Goal: Task Accomplishment & Management: Manage account settings

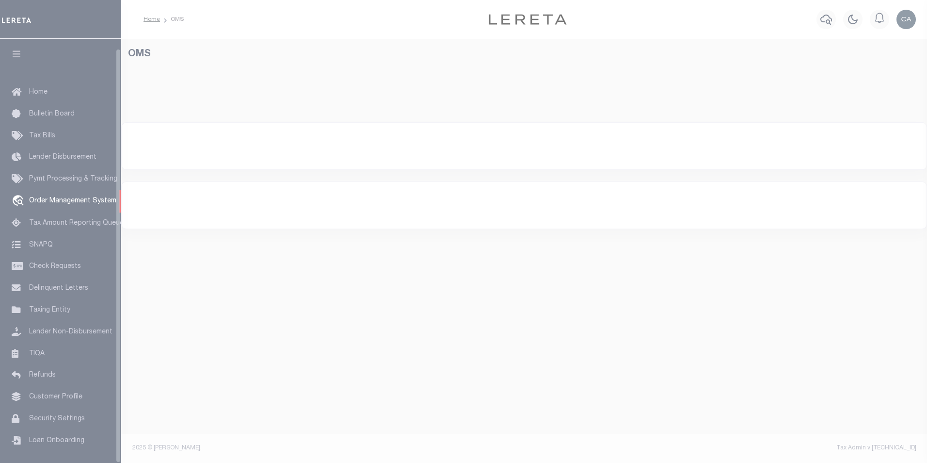
select select "200"
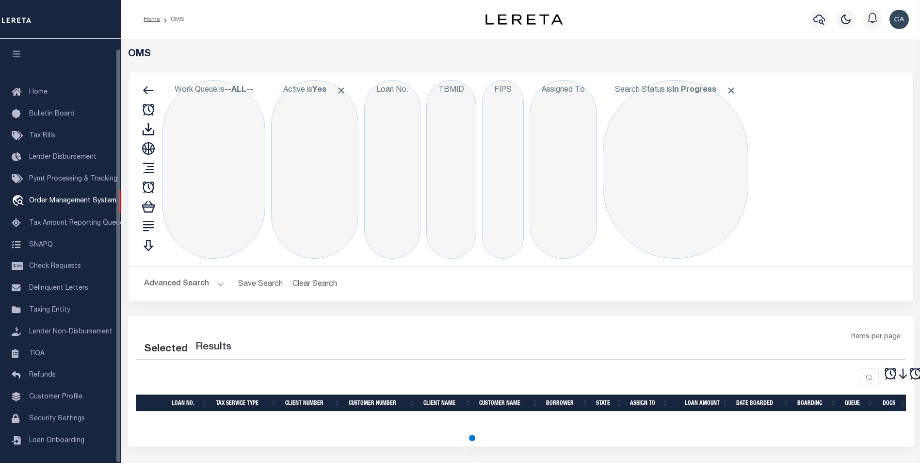
scroll to position [10, 0]
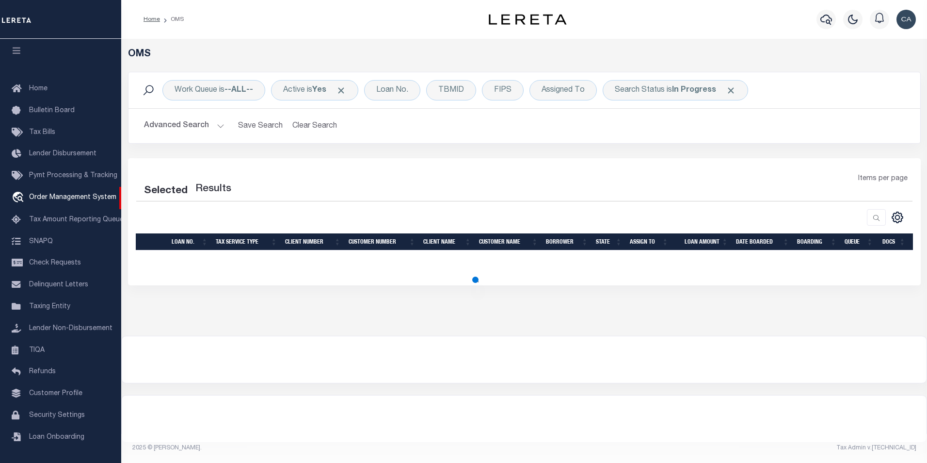
select select "200"
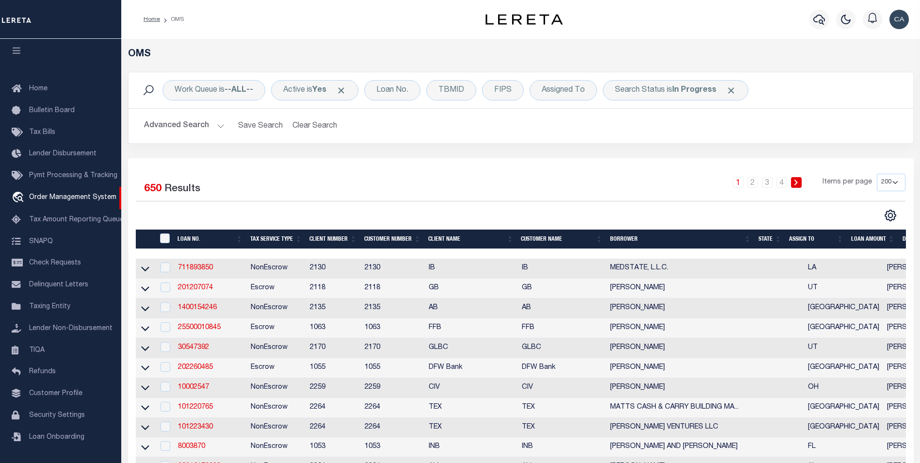
click at [611, 211] on div "CSV Export Selected Print Show Filter Show Search Columns 0: 1: 2: LOAN NO. 3: …" at bounding box center [713, 215] width 385 height 13
click at [738, 89] on div "Search Status is In Progress" at bounding box center [675, 90] width 145 height 20
select select "IP"
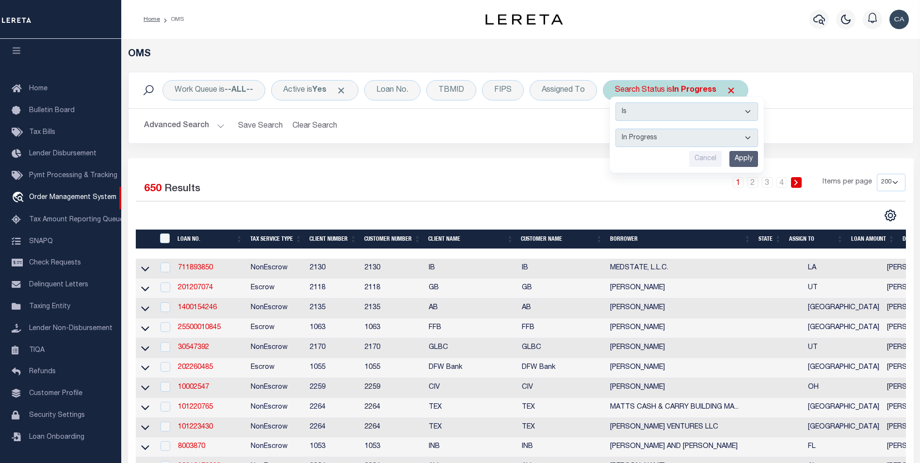
click at [732, 92] on span "Click to Remove" at bounding box center [731, 90] width 10 height 10
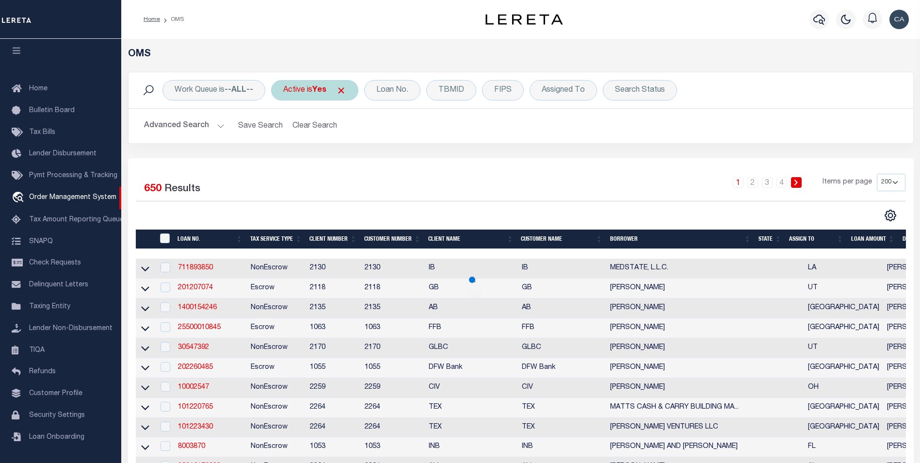
click at [346, 90] on span "Click to Remove" at bounding box center [341, 90] width 10 height 10
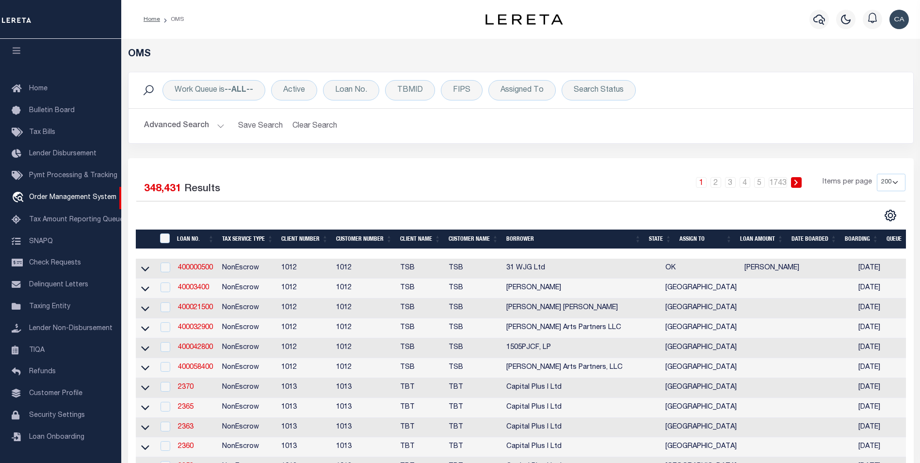
click at [399, 132] on h2 "Advanced Search Save Search Clear Search tblSearchTopScreen_dynamictable_____De…" at bounding box center [520, 125] width 769 height 19
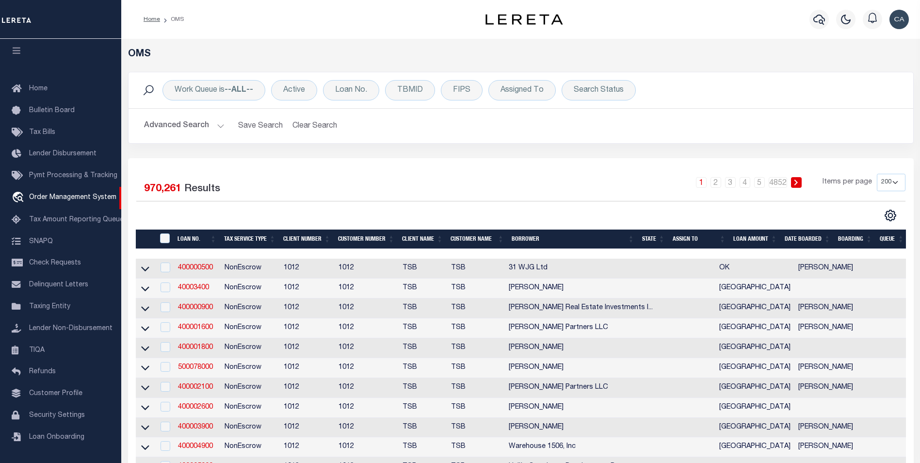
click at [209, 120] on button "Advanced Search" at bounding box center [184, 125] width 80 height 19
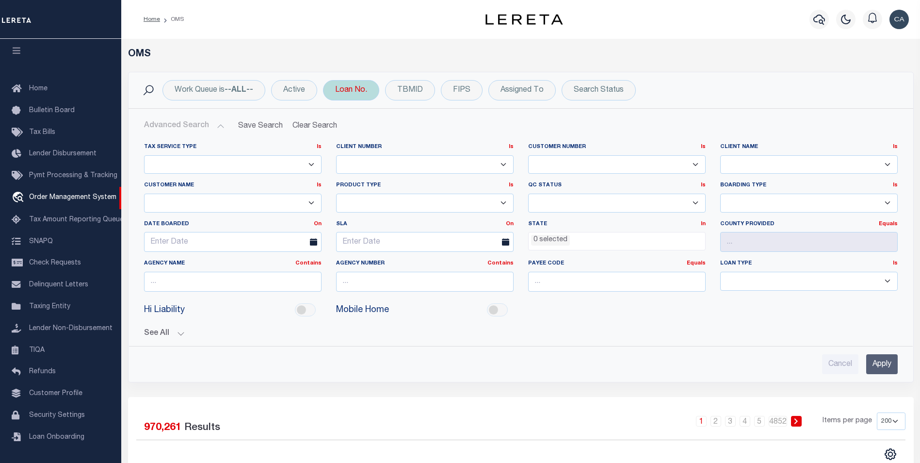
click at [355, 89] on div "Loan No." at bounding box center [351, 90] width 56 height 20
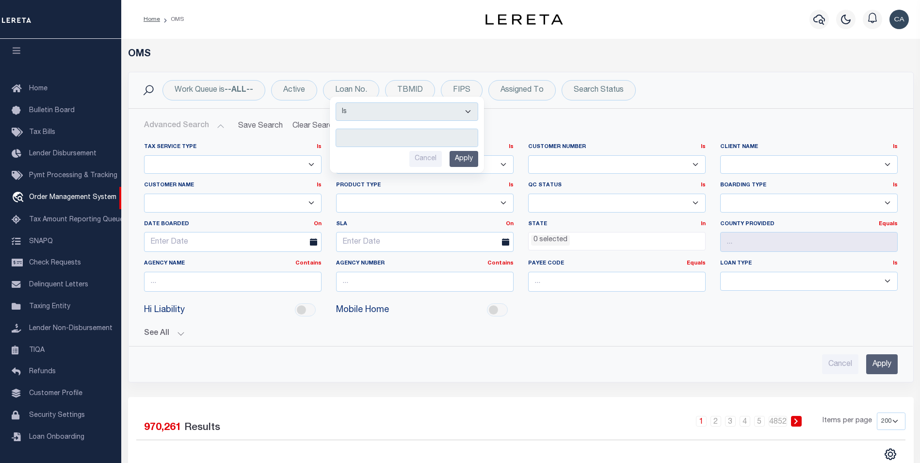
click at [177, 118] on button "Advanced Search" at bounding box center [184, 125] width 80 height 19
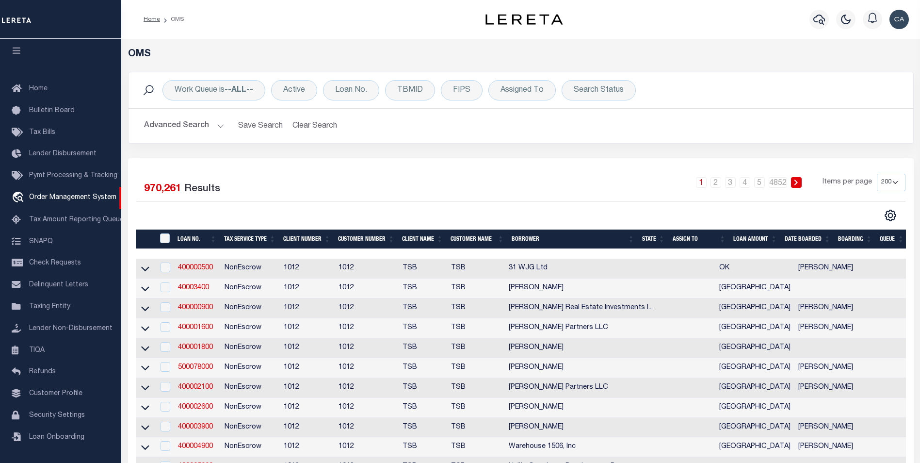
click at [165, 122] on button "Advanced Search" at bounding box center [184, 125] width 80 height 19
click at [202, 128] on button "Advanced Search" at bounding box center [184, 125] width 80 height 19
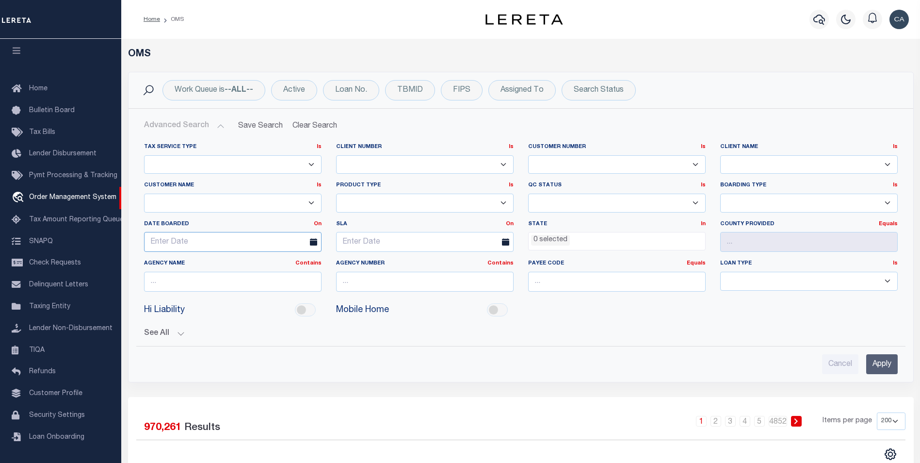
click at [265, 240] on input "text" at bounding box center [232, 242] width 177 height 20
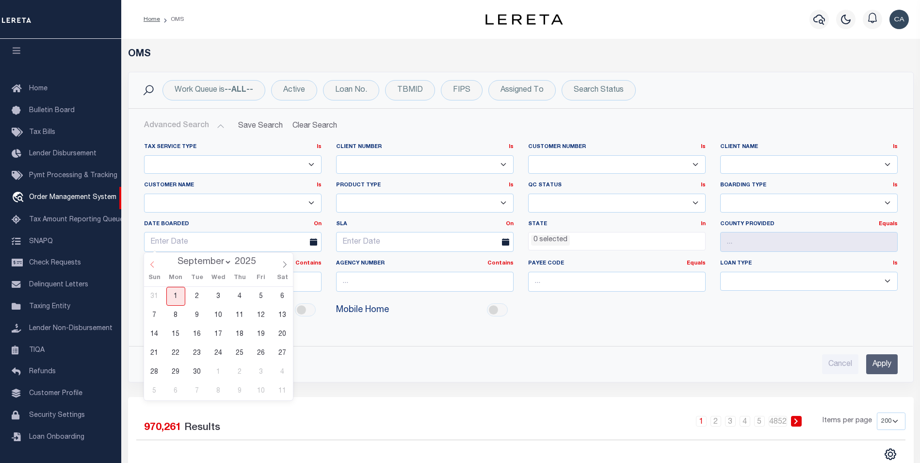
click at [158, 265] on span at bounding box center [152, 261] width 16 height 16
select select "7"
click at [259, 296] on span "1" at bounding box center [261, 296] width 19 height 19
type input "08-01-2025"
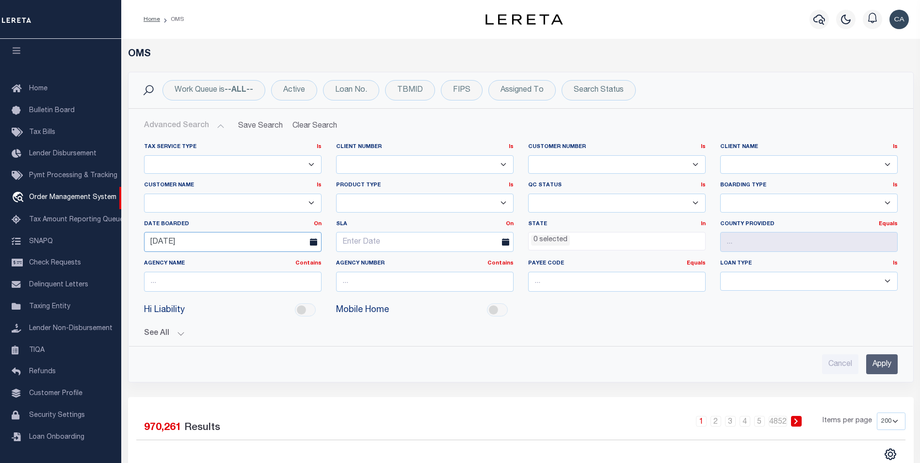
click at [225, 236] on input "08-01-2025" at bounding box center [232, 242] width 177 height 20
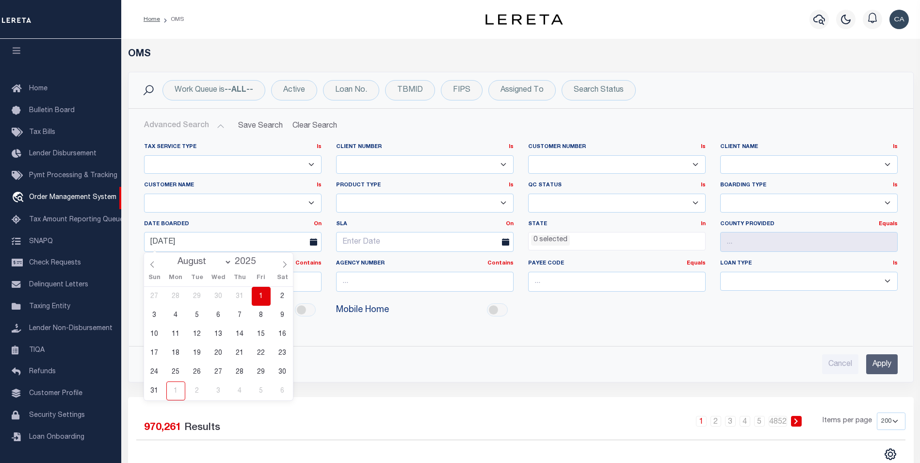
click at [314, 227] on div "On On After Before Between" at bounding box center [318, 224] width 8 height 8
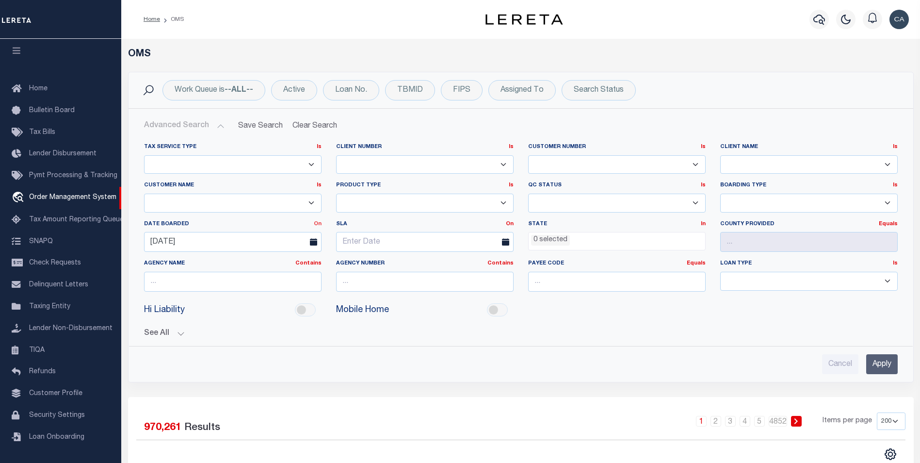
click at [317, 222] on link "On" at bounding box center [318, 223] width 8 height 5
click at [287, 270] on link "Between" at bounding box center [282, 277] width 77 height 14
click at [229, 242] on span at bounding box center [220, 242] width 25 height 20
click at [262, 245] on input "text" at bounding box center [280, 242] width 81 height 20
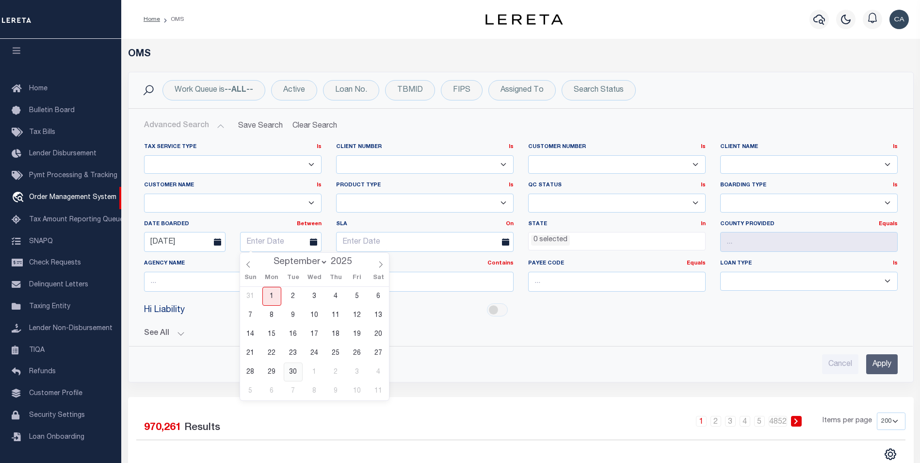
click at [294, 365] on span "30" at bounding box center [293, 371] width 19 height 19
type input "09-30-2025"
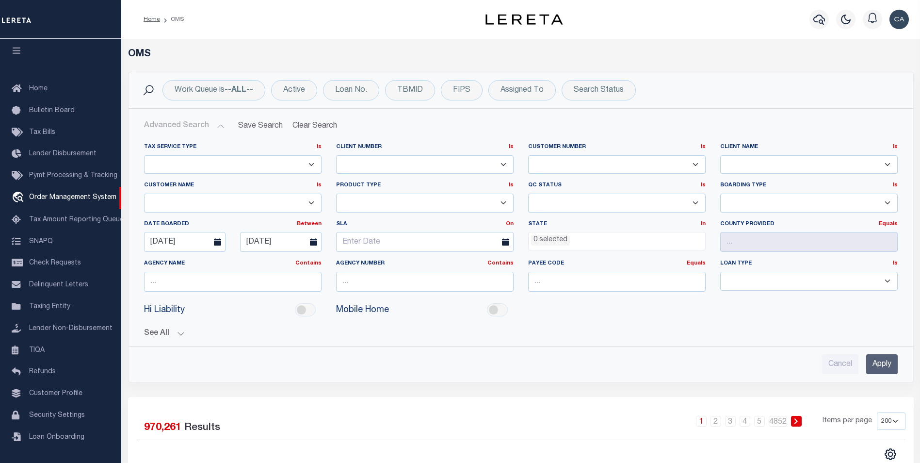
click at [875, 368] on input "Apply" at bounding box center [882, 364] width 32 height 20
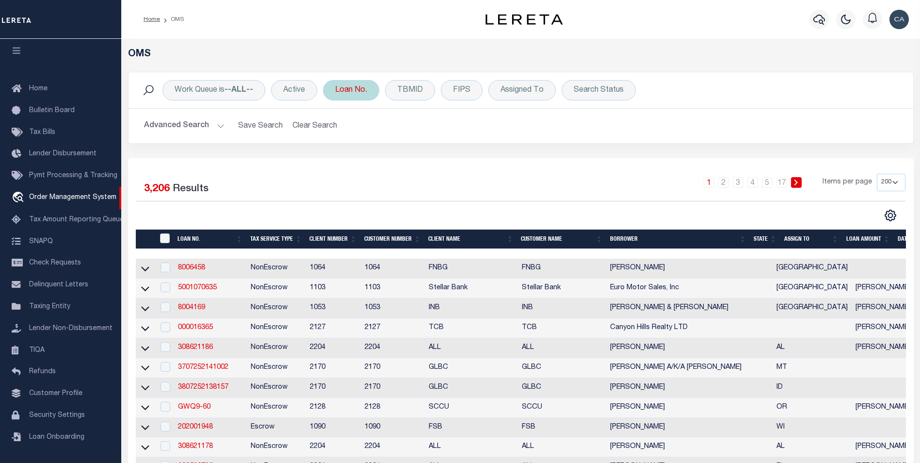
click at [345, 86] on div "Loan No. Is Contains Cancel Apply" at bounding box center [351, 90] width 56 height 20
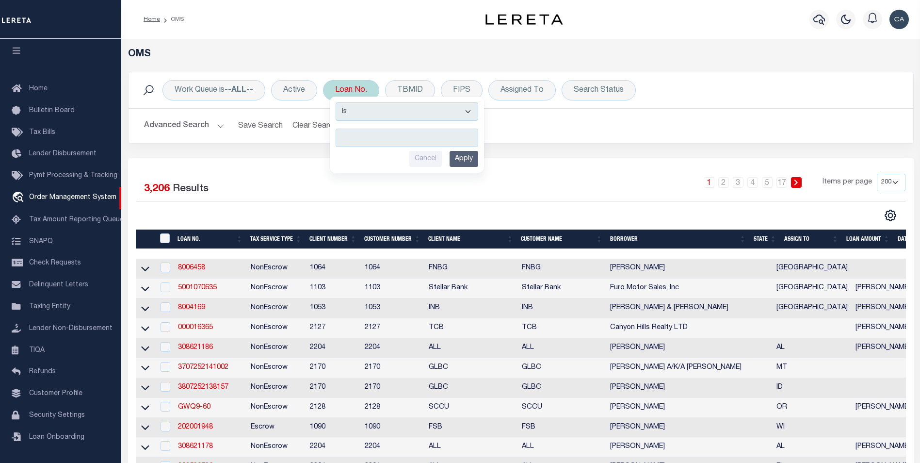
click at [373, 120] on select "Is Contains" at bounding box center [407, 111] width 143 height 18
select select "c"
click at [337, 102] on select "Is Contains" at bounding box center [407, 111] width 143 height 18
click at [370, 139] on input "text" at bounding box center [407, 137] width 143 height 18
type input "ter"
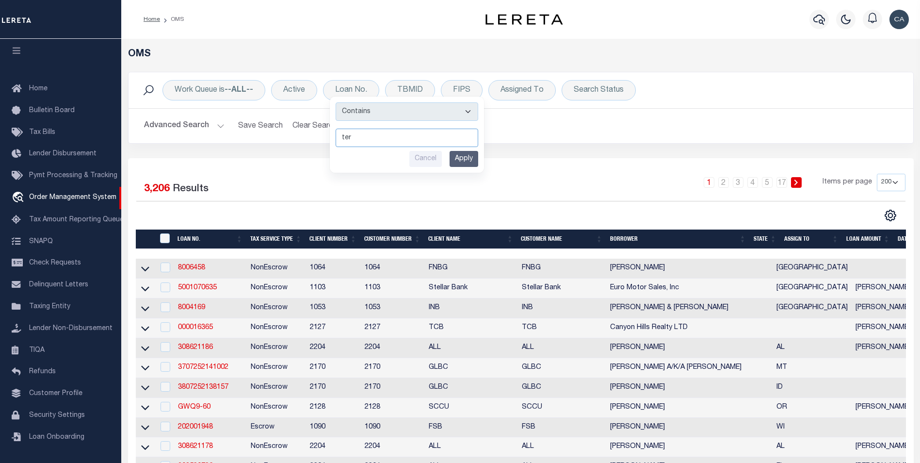
drag, startPoint x: 377, startPoint y: 138, endPoint x: 198, endPoint y: 140, distance: 178.9
click at [190, 140] on div "Work Queue is --ALL-- Active Loan No. Is Contains ter Cancel Apply TBMID FIPS A…" at bounding box center [521, 108] width 786 height 72
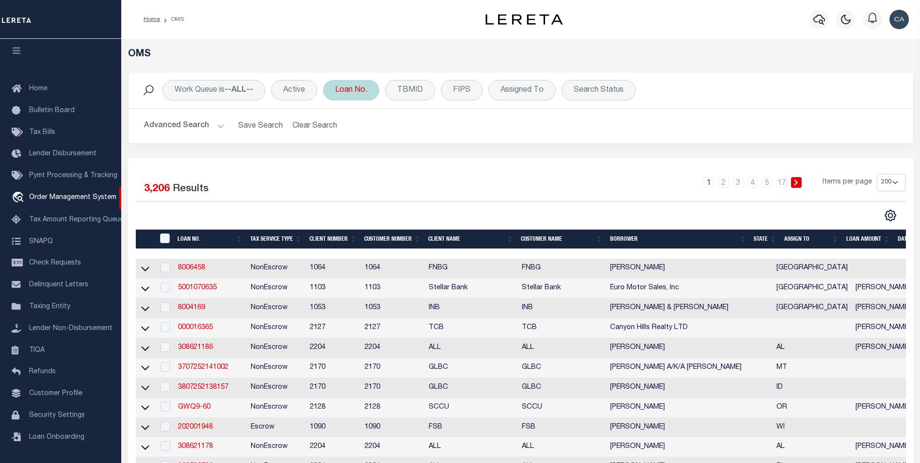
click at [359, 96] on div "Loan No. Is Contains ter Cancel Apply" at bounding box center [351, 90] width 56 height 20
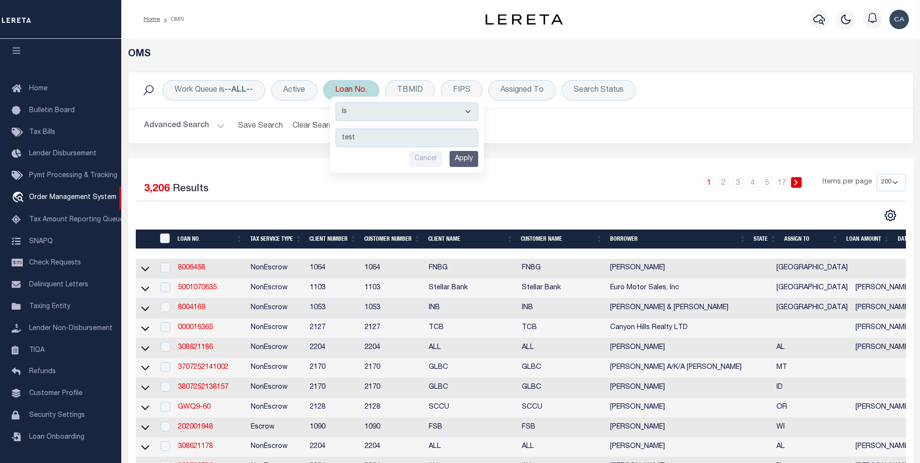
type input "test"
drag, startPoint x: 464, startPoint y: 161, endPoint x: 475, endPoint y: 217, distance: 57.3
click at [465, 161] on input "Apply" at bounding box center [464, 159] width 29 height 16
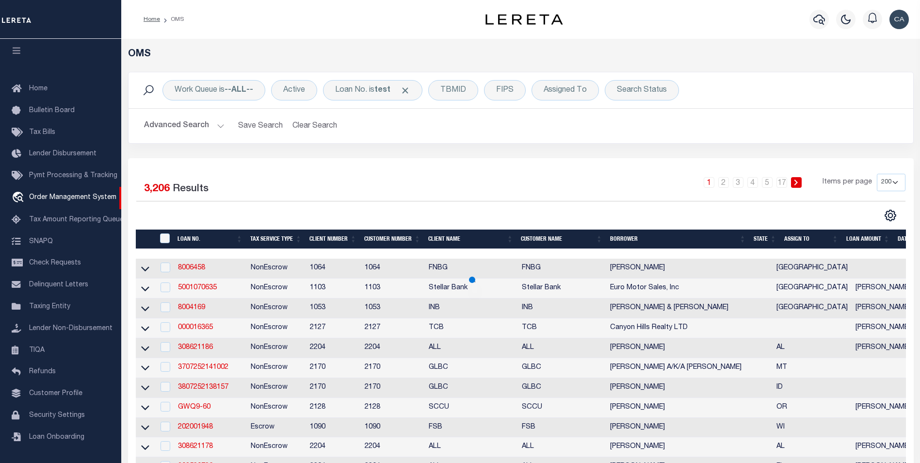
click at [433, 130] on h2 "Advanced Search Save Search Clear Search tblSearchTopScreen_dynamictable_____De…" at bounding box center [520, 125] width 769 height 19
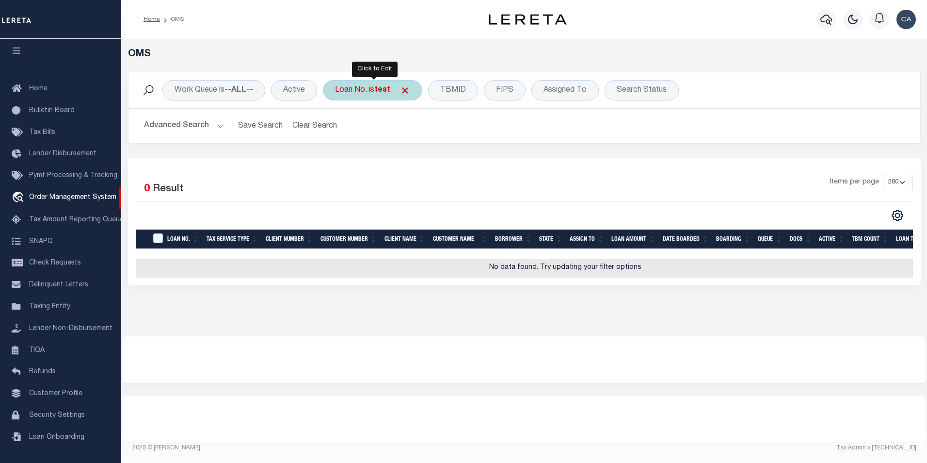
click at [379, 90] on b "test" at bounding box center [382, 90] width 16 height 8
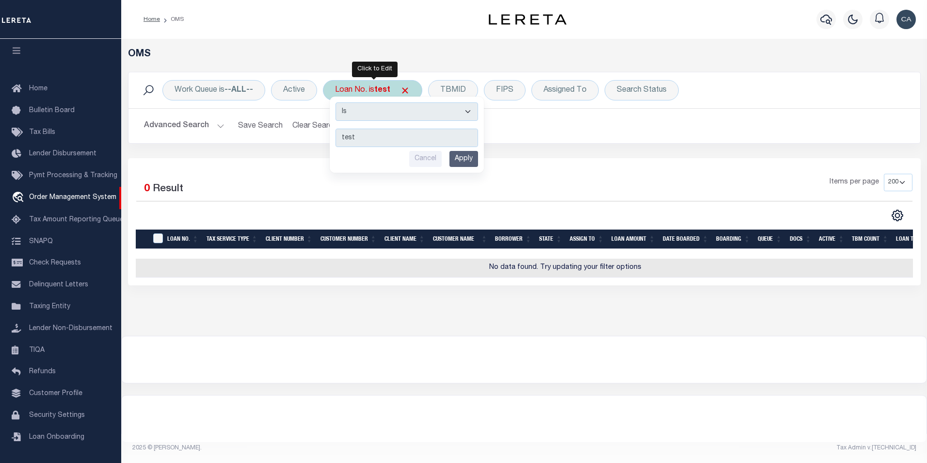
drag, startPoint x: 384, startPoint y: 106, endPoint x: 383, endPoint y: 122, distance: 16.0
click at [384, 106] on select "Is Contains" at bounding box center [407, 111] width 143 height 18
select select "c"
click at [337, 102] on select "Is Contains" at bounding box center [407, 111] width 143 height 18
click at [478, 161] on input "Apply" at bounding box center [464, 159] width 29 height 16
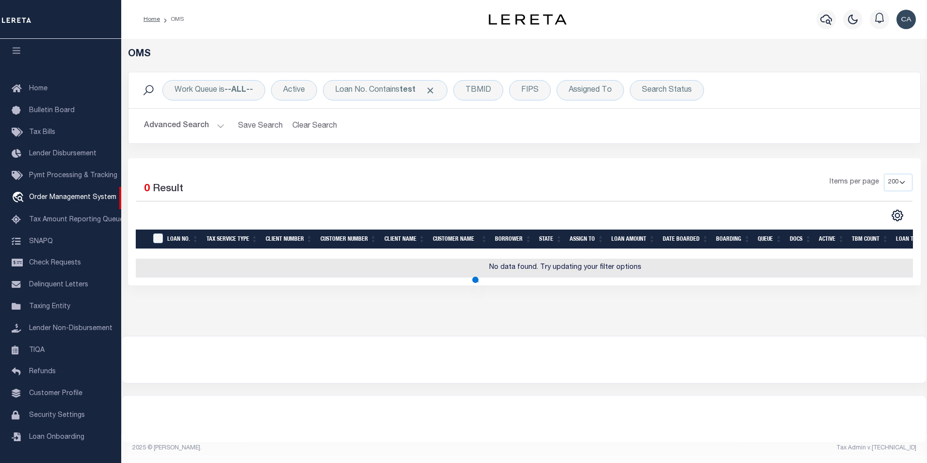
click at [478, 161] on div "Selected 0 Result Items per page 10 25 50 100 200" at bounding box center [524, 221] width 793 height 127
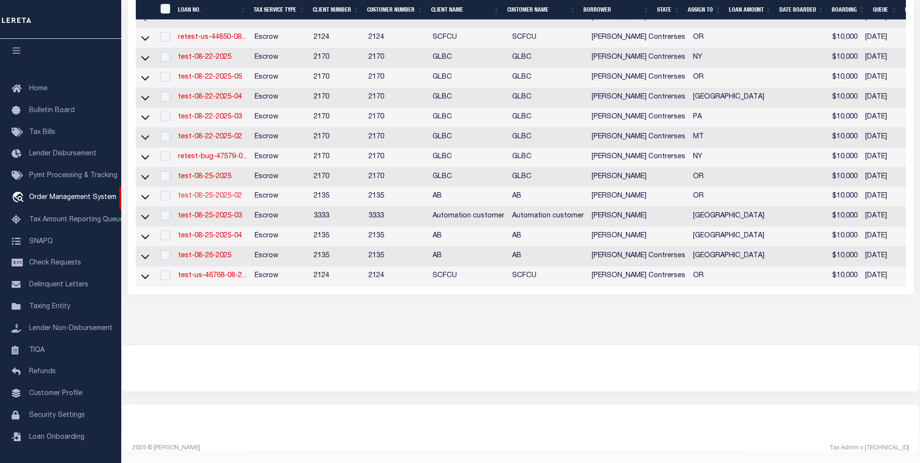
scroll to position [243, 0]
drag, startPoint x: 212, startPoint y: 279, endPoint x: 202, endPoint y: 242, distance: 37.8
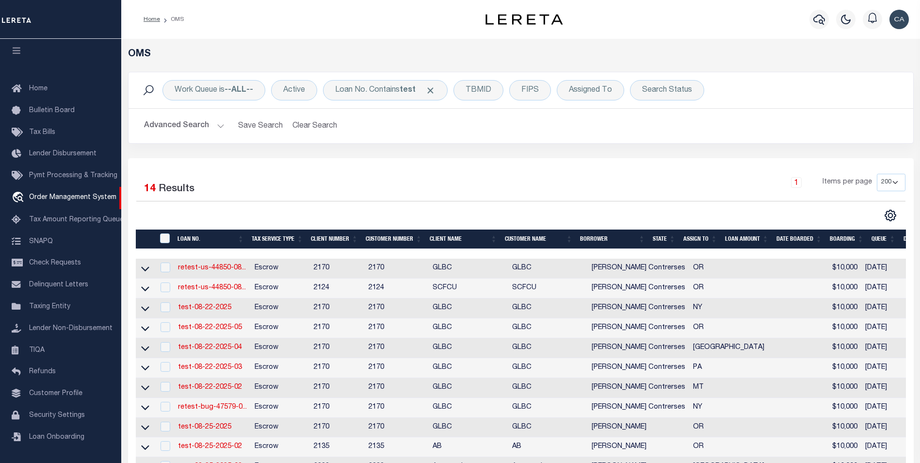
click at [329, 0] on html "Home OMS" at bounding box center [460, 356] width 920 height 713
click at [73, 415] on span "Security Settings" at bounding box center [57, 415] width 56 height 7
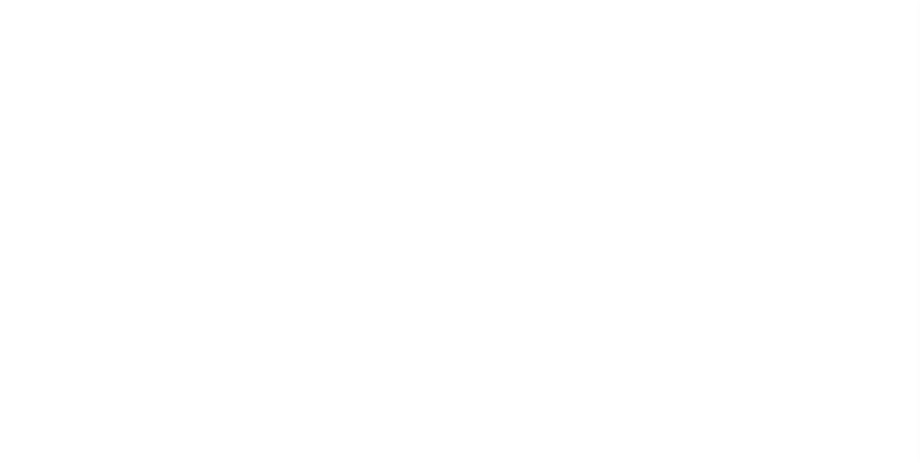
select select "10"
select select "Escrow"
type input "15 LANGSTON PT"
type input "1302"
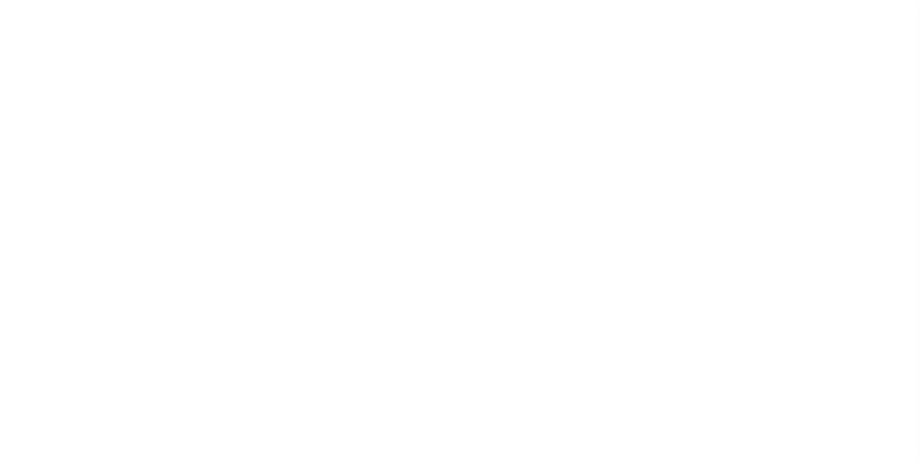
type input "PITTSFORD NY 14534-4210"
type input "QA-CNUMBER-102134"
type input "NY"
select select
select select "4"
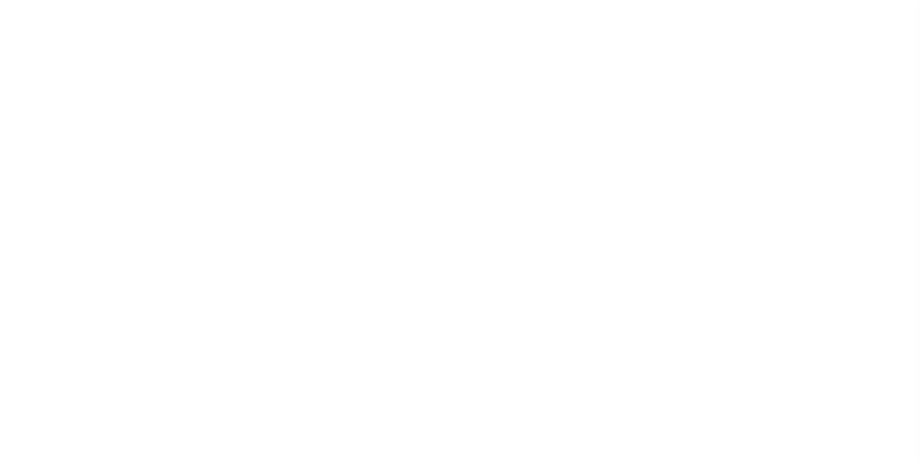
select select "4242"
select select "10"
select select "Escrow"
select select "1"
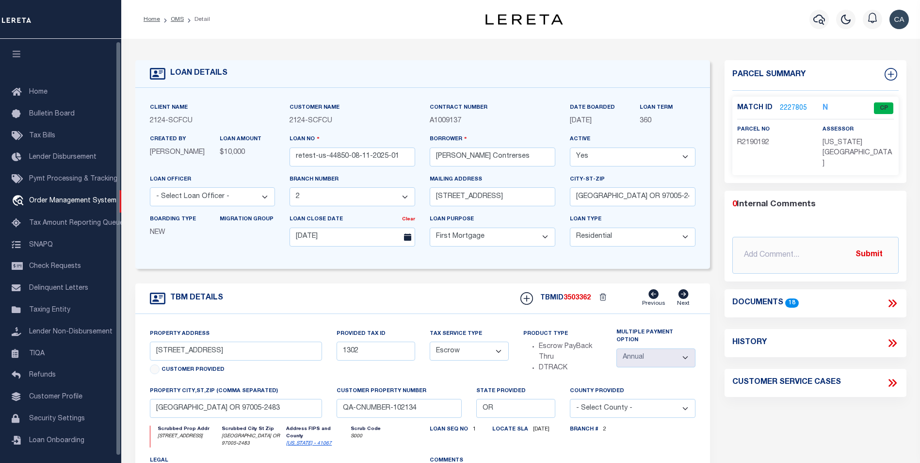
scroll to position [2, 0]
click at [893, 297] on icon at bounding box center [892, 303] width 13 height 13
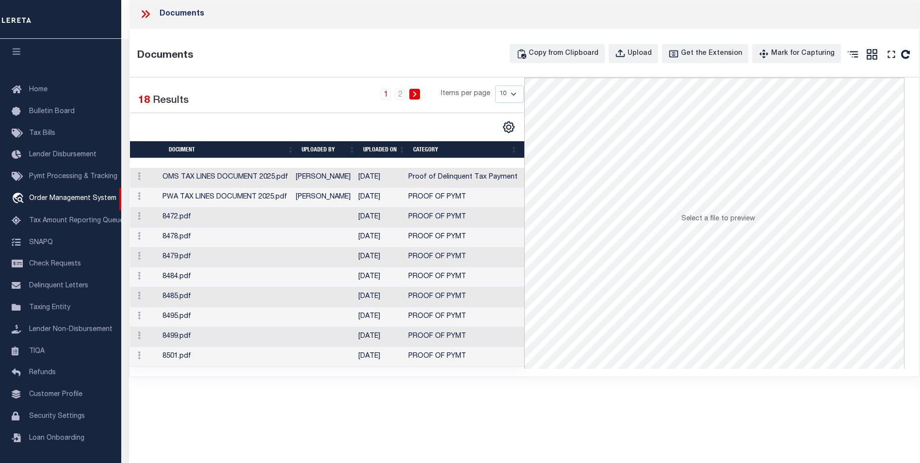
click at [507, 88] on select "10 25 50 100" at bounding box center [509, 93] width 29 height 17
select select "100"
click at [495, 85] on select "10 25 50 100" at bounding box center [509, 93] width 29 height 17
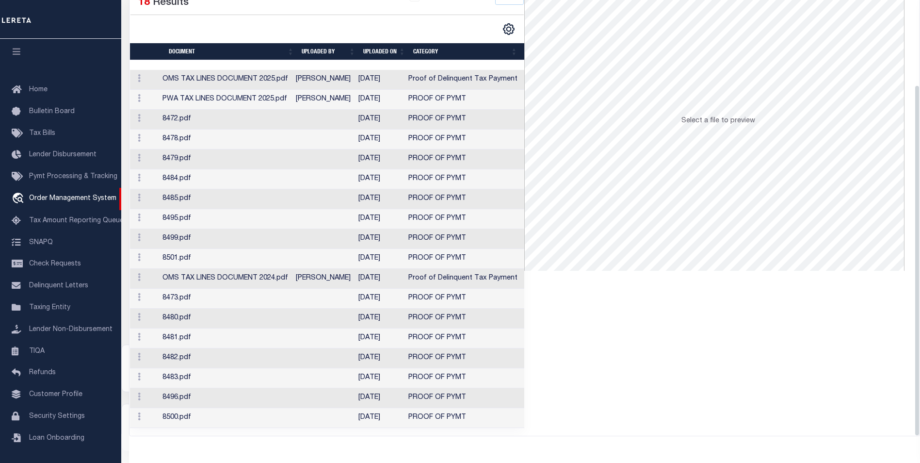
scroll to position [286, 0]
click at [375, 70] on td "[DATE]" at bounding box center [379, 80] width 50 height 20
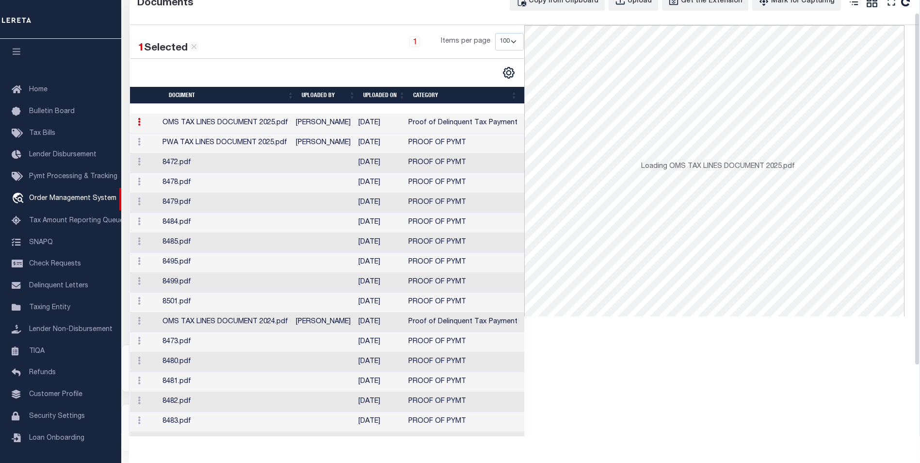
scroll to position [6, 0]
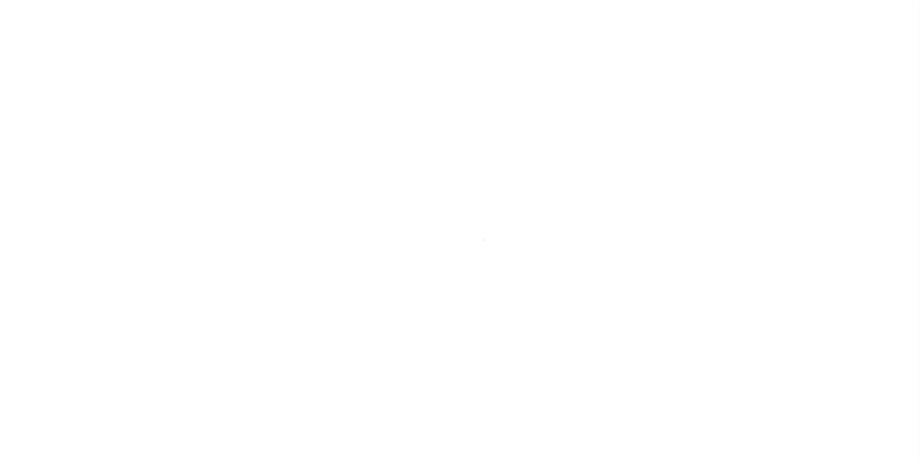
select select "5655"
select select "10"
select select "Escrow"
type input "[STREET_ADDRESS]"
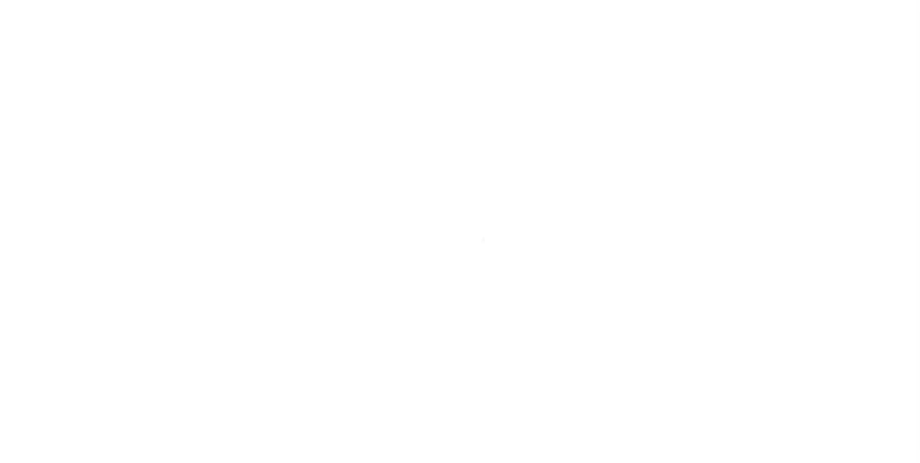
type input "1302"
type input "[GEOGRAPHIC_DATA] OR 97005-2483"
type input "QA-CNUMBER-102134"
type input "OR"
select select "3"
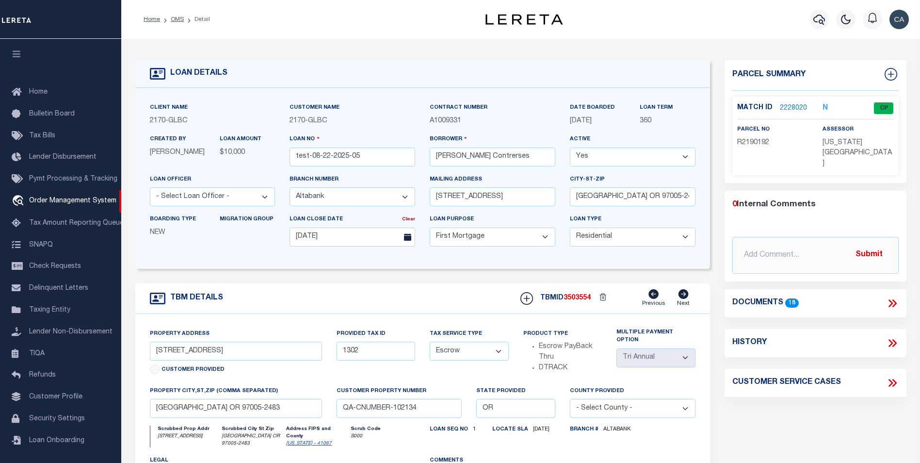
scroll to position [2, 0]
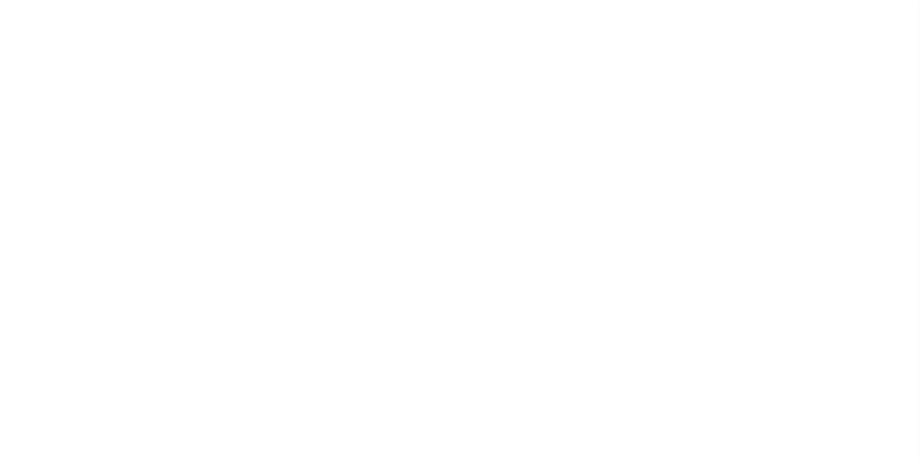
select select "10"
select select "Escrow"
select select "4"
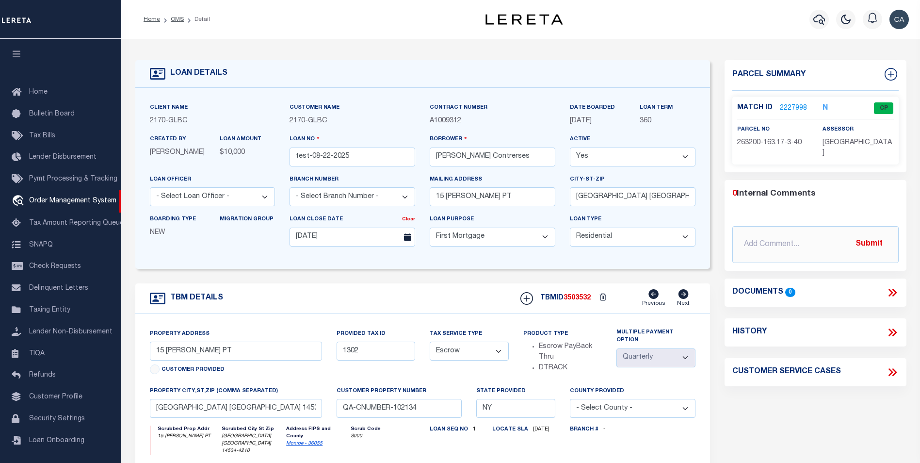
scroll to position [2, 0]
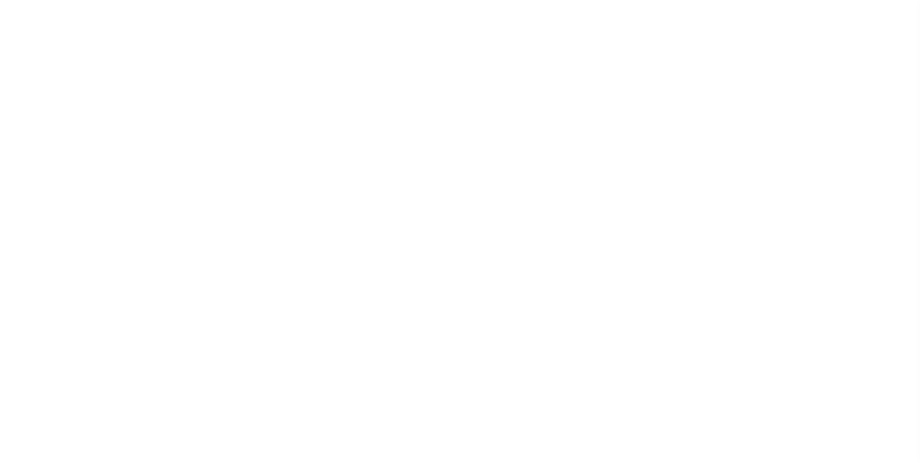
select select "5655"
select select "10"
select select "Escrow"
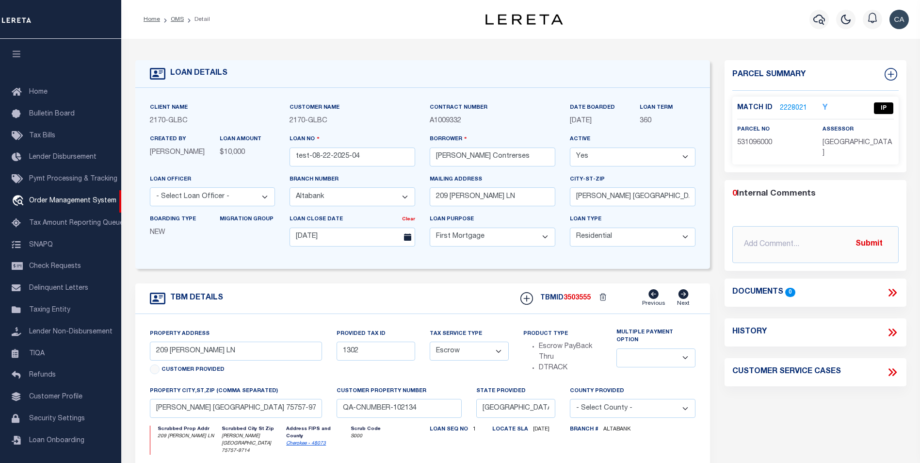
scroll to position [2, 0]
select select "5655"
select select "10"
select select "Escrow"
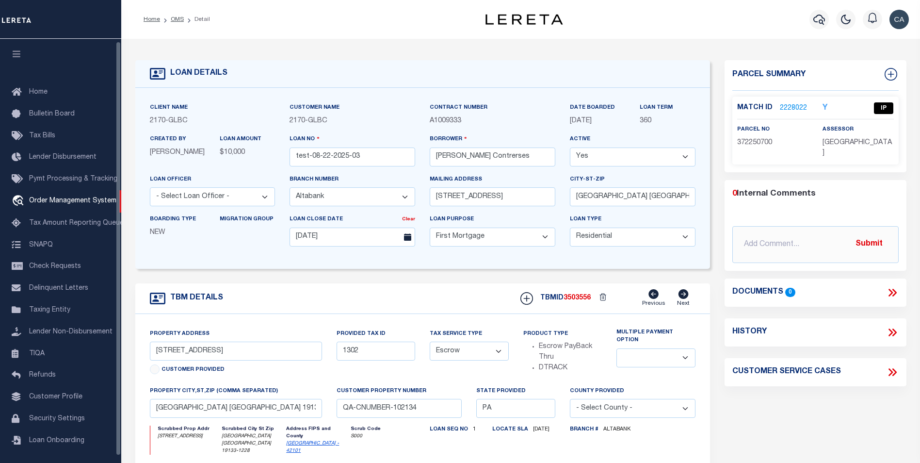
scroll to position [2, 0]
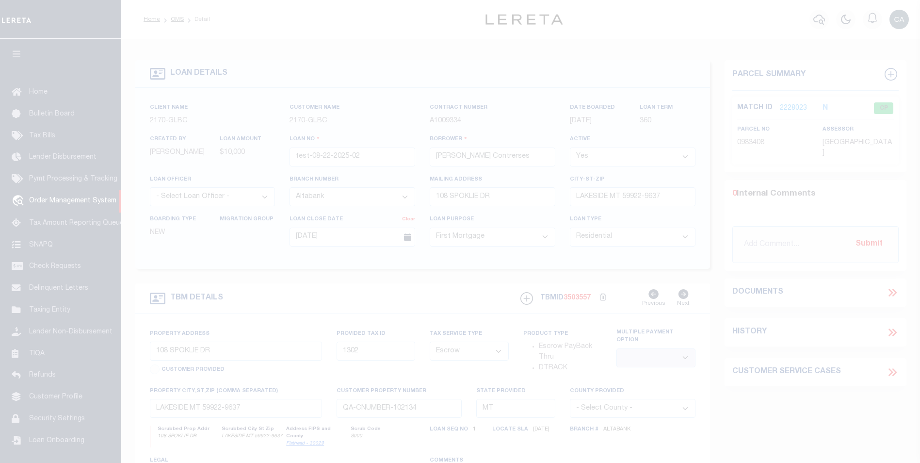
select select "5655"
select select "10"
select select "Escrow"
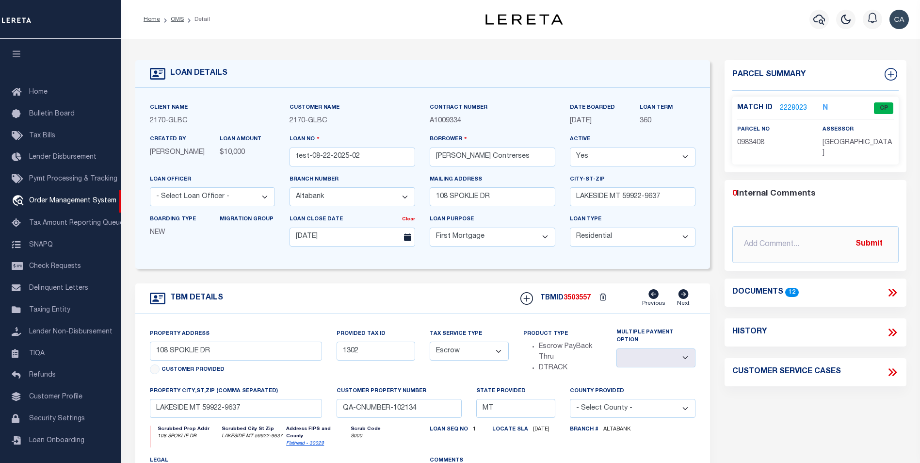
scroll to position [2, 0]
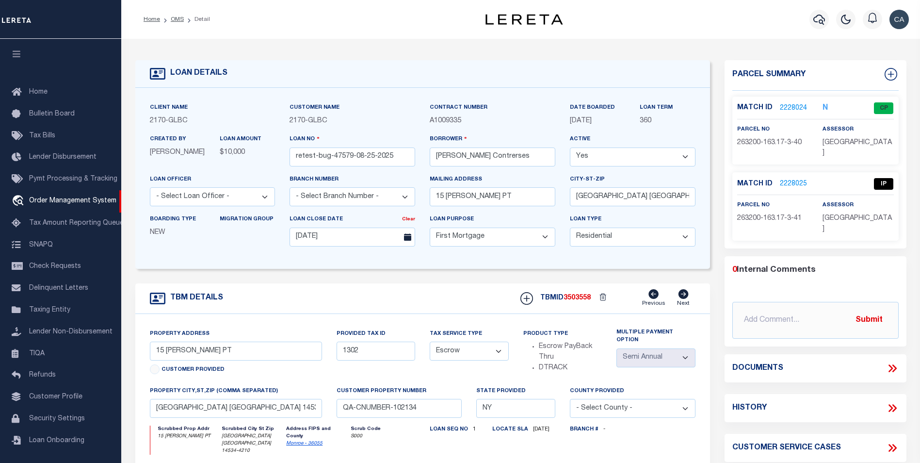
select select "10"
select select "Escrow"
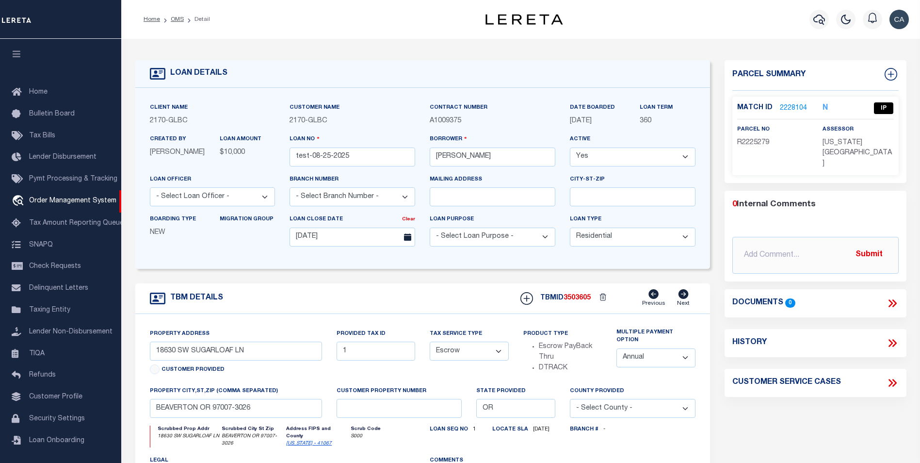
select select "10"
select select "Escrow"
select select "1"
select select "10"
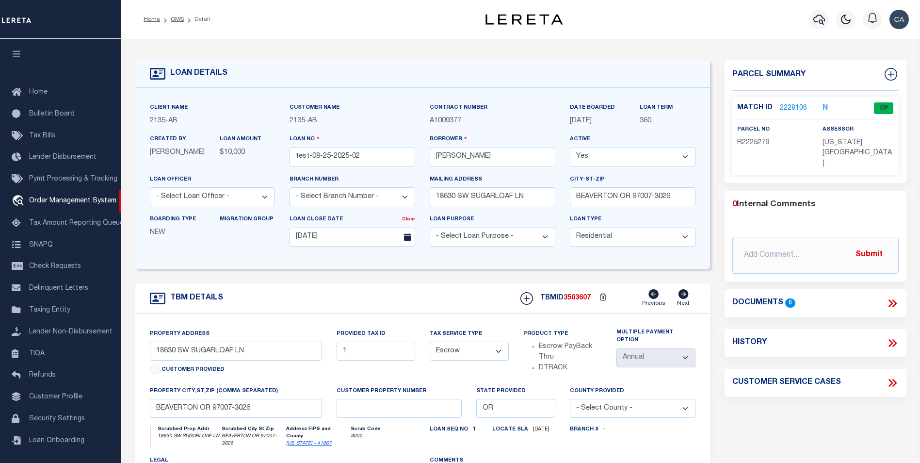
select select "Escrow"
select select "1"
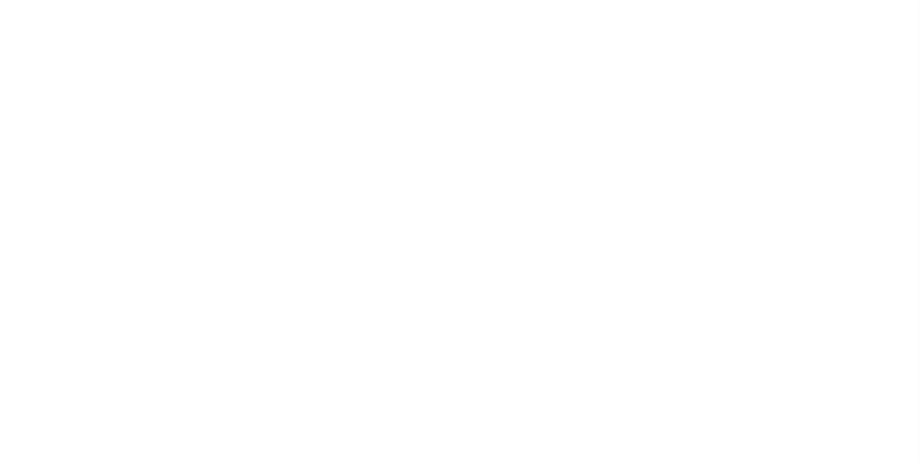
select select "10"
select select "Escrow"
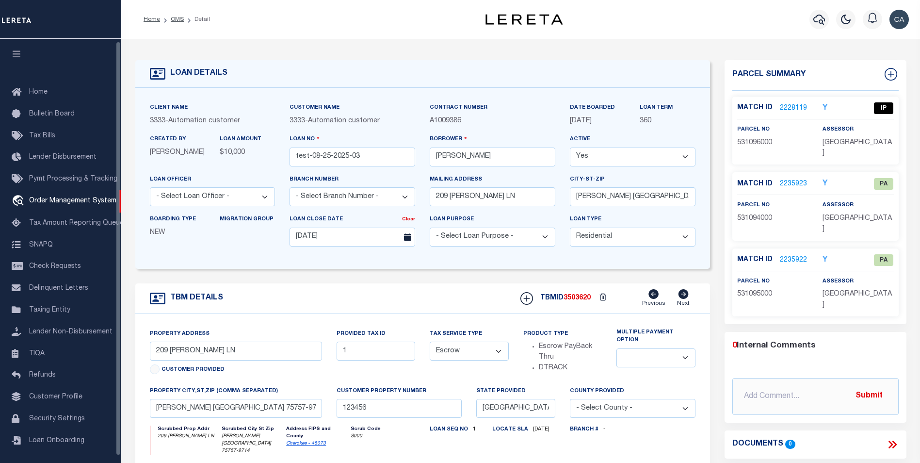
scroll to position [2, 0]
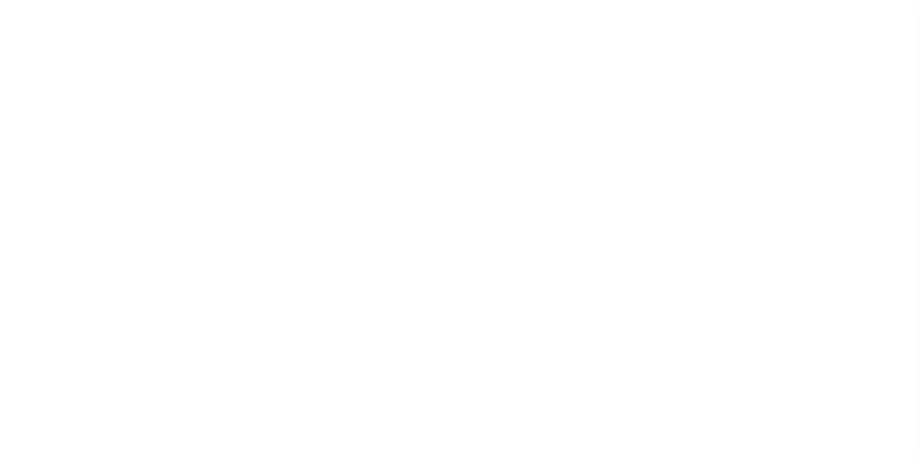
select select "10"
select select "Escrow"
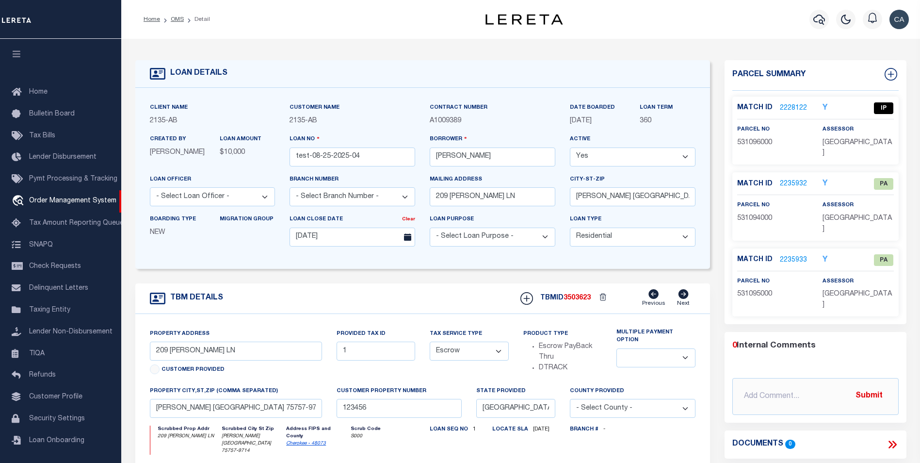
scroll to position [2, 0]
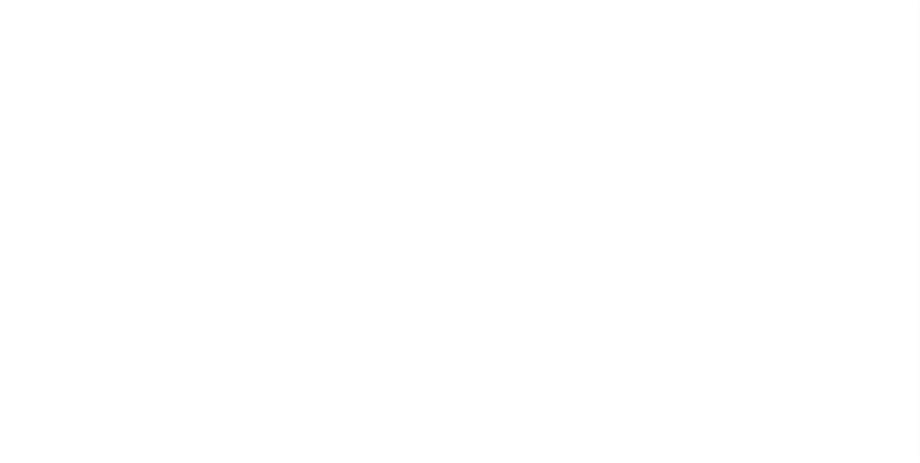
select select "2586"
select select "10"
select select "Escrow"
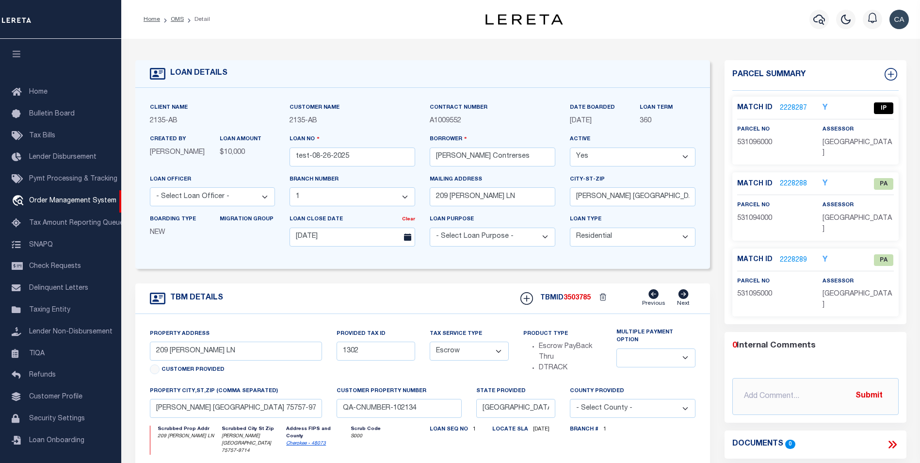
scroll to position [2, 0]
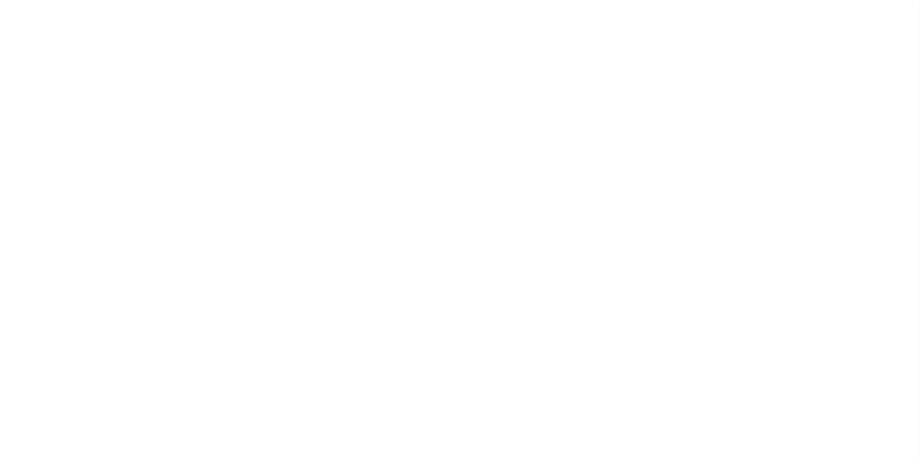
select select "25314"
select select "10"
select select "Escrow"
select select "1"
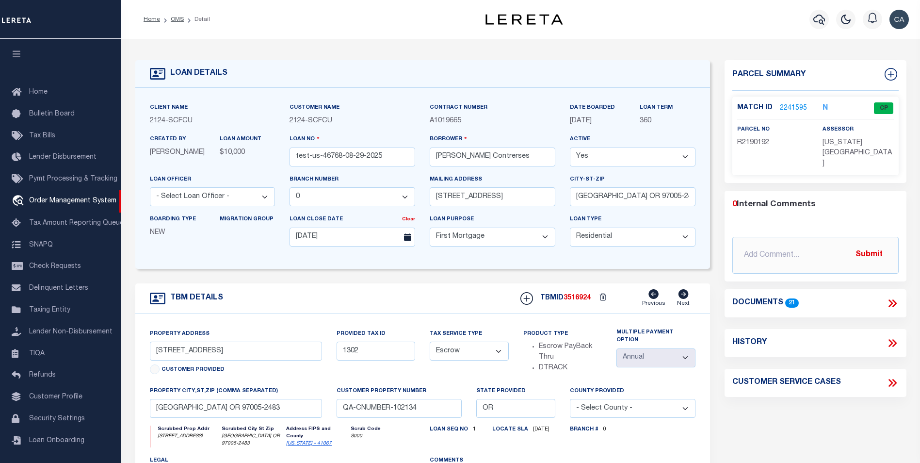
scroll to position [2, 0]
click at [896, 297] on icon at bounding box center [892, 303] width 13 height 13
select select "100"
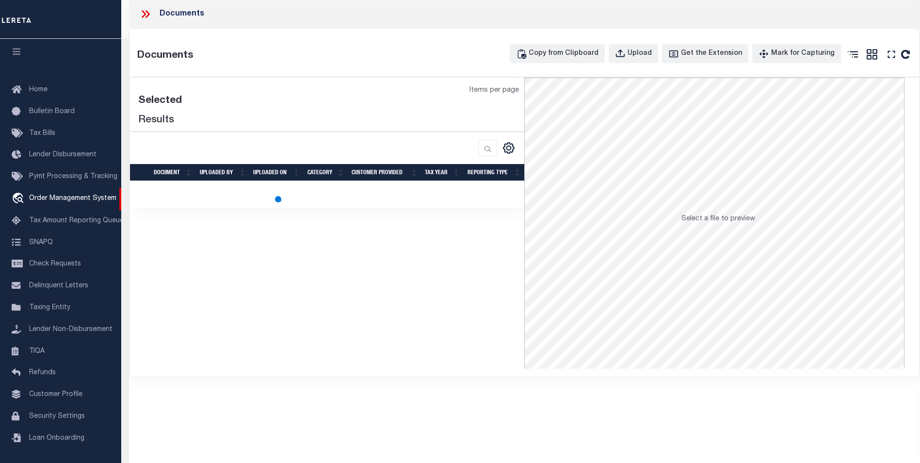
select select "100"
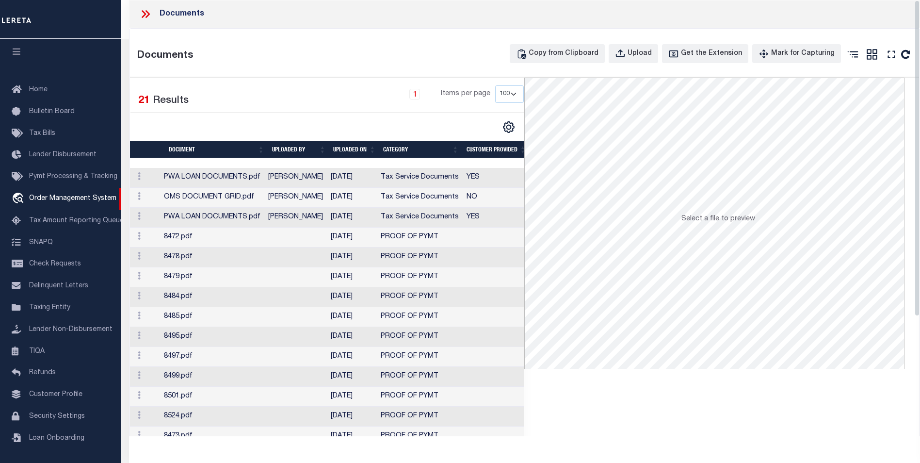
click at [511, 82] on div "Selected 21 Results 1 Items per page 10 25 50 100" at bounding box center [327, 332] width 395 height 508
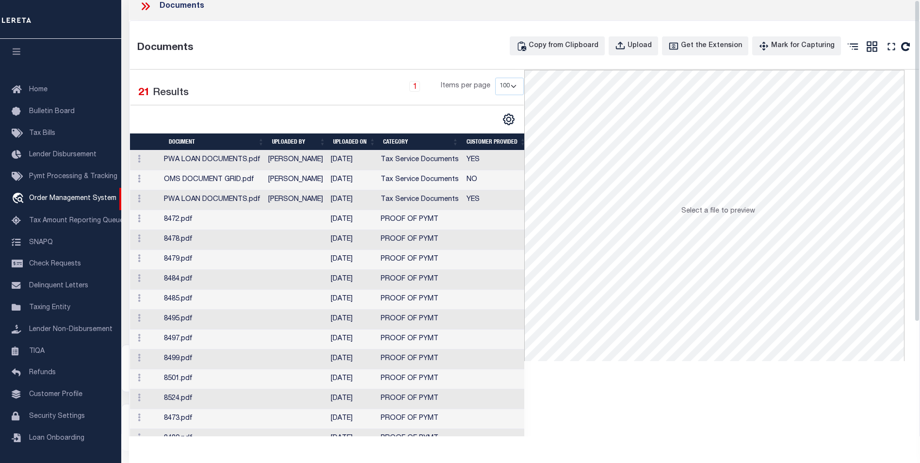
scroll to position [0, 0]
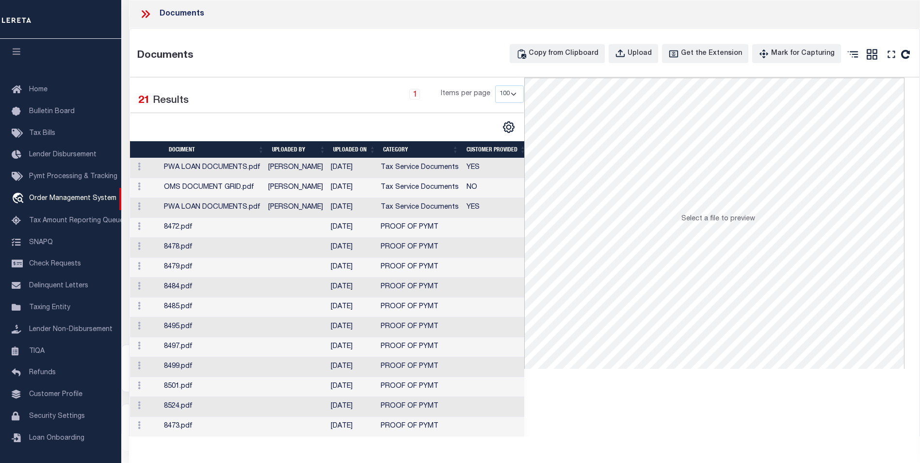
click at [154, 10] on div at bounding box center [149, 14] width 20 height 13
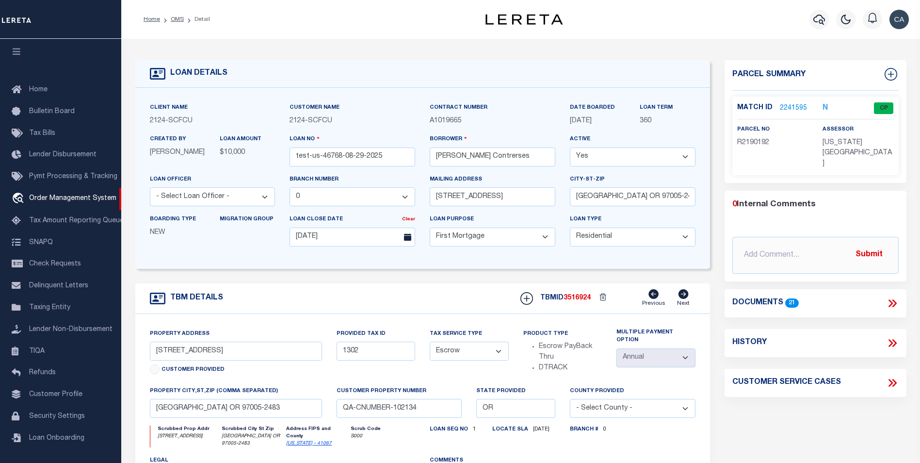
click at [347, 147] on div "Loan No test-us-46768-08-29-2025" at bounding box center [352, 150] width 126 height 32
click at [355, 161] on input "test-us-46768-08-29-2025" at bounding box center [352, 156] width 126 height 19
drag, startPoint x: 355, startPoint y: 161, endPoint x: 355, endPoint y: 167, distance: 6.3
click at [354, 164] on input "test-us-46768-08-29-2025" at bounding box center [352, 156] width 126 height 19
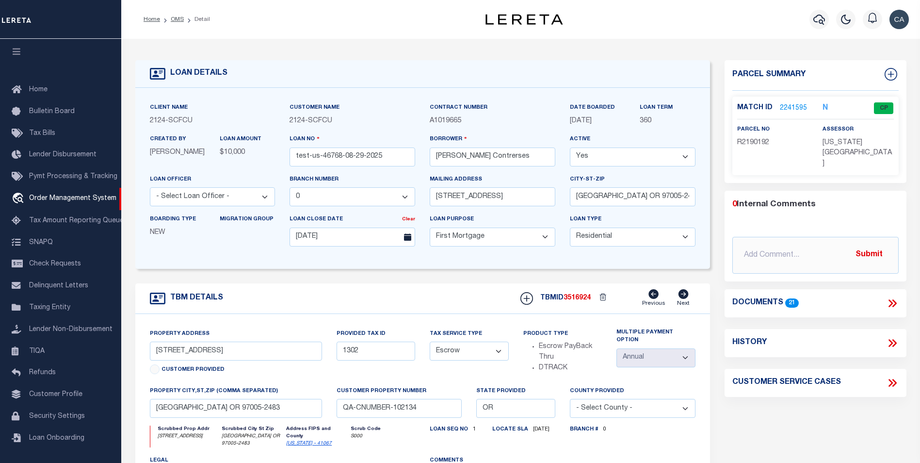
click at [321, 121] on span "SCFCU" at bounding box center [320, 120] width 24 height 7
copy div "2124 - SCFCU"
drag, startPoint x: 294, startPoint y: 159, endPoint x: 313, endPoint y: 160, distance: 19.4
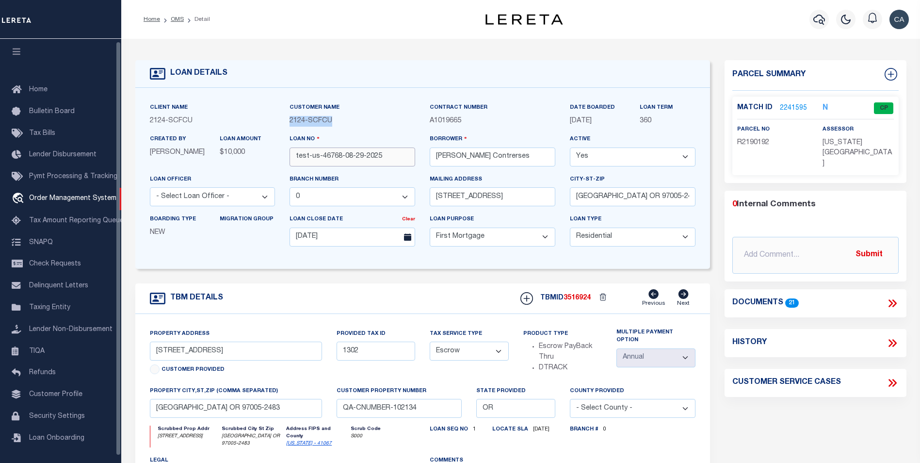
click at [309, 159] on input "test-us-46768-08-29-2025" at bounding box center [352, 156] width 126 height 19
click at [315, 157] on input "test-us-46768-08-29-2025" at bounding box center [352, 156] width 126 height 19
click at [313, 156] on input "test-us-46768-08-29-2025" at bounding box center [352, 156] width 126 height 19
click at [580, 285] on div "TBM DETAILS TBMID 3516924 Previous Next" at bounding box center [422, 298] width 575 height 31
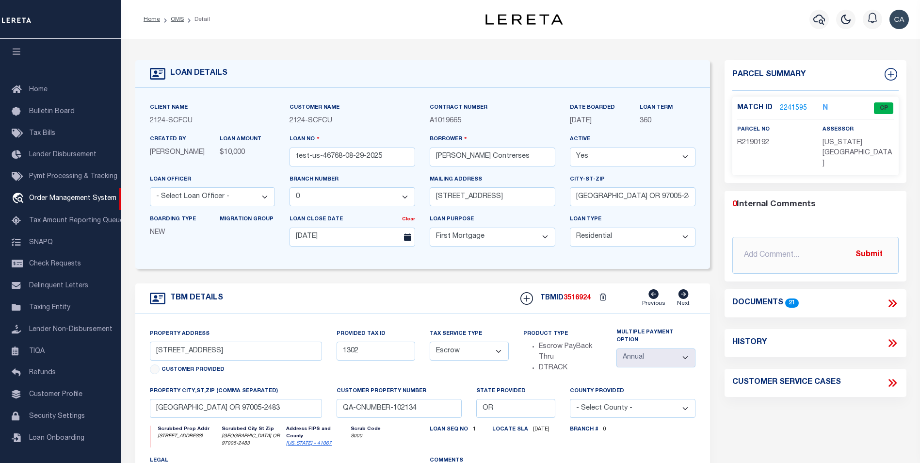
click at [583, 301] on span "3516924" at bounding box center [576, 297] width 27 height 7
copy span "3516924"
click at [321, 120] on span "SCFCU" at bounding box center [320, 120] width 24 height 7
click at [411, 113] on div "Customer Name 2124 - SCFCU" at bounding box center [352, 114] width 126 height 24
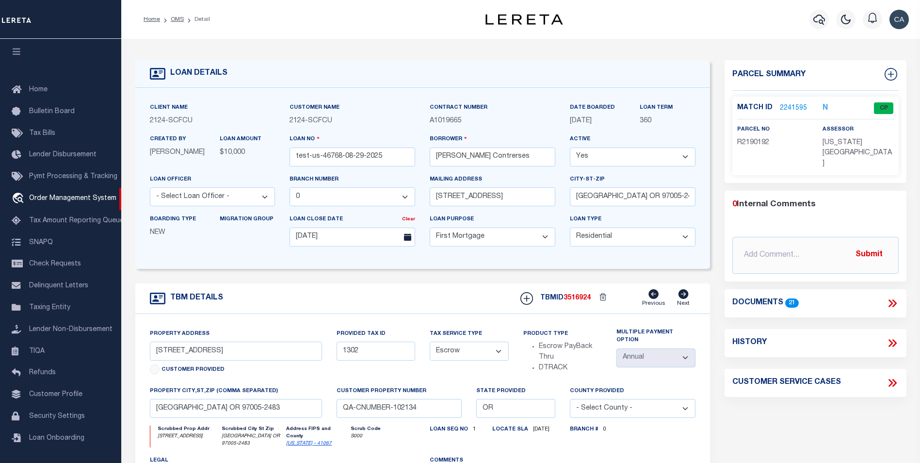
click at [552, 57] on div "LOAN DETAILS Client Name 2124 - SCFCU Customer Name 2124" at bounding box center [521, 322] width 786 height 549
click at [891, 299] on icon at bounding box center [890, 303] width 4 height 8
select select "100"
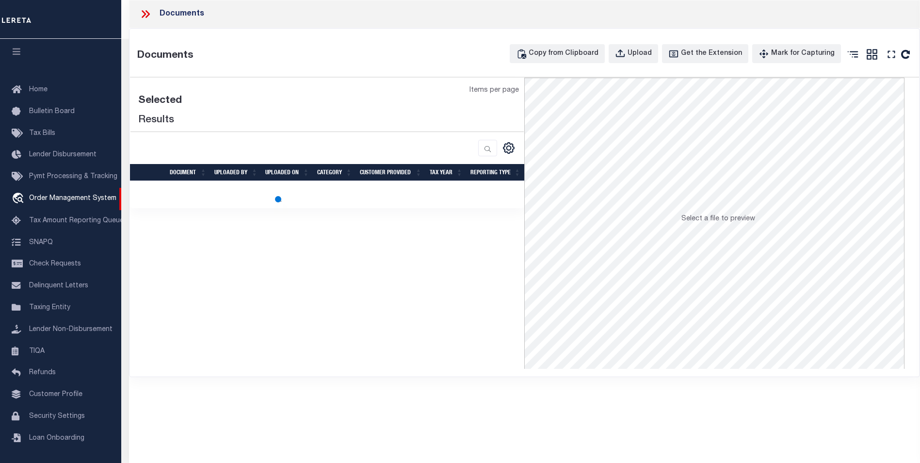
select select "100"
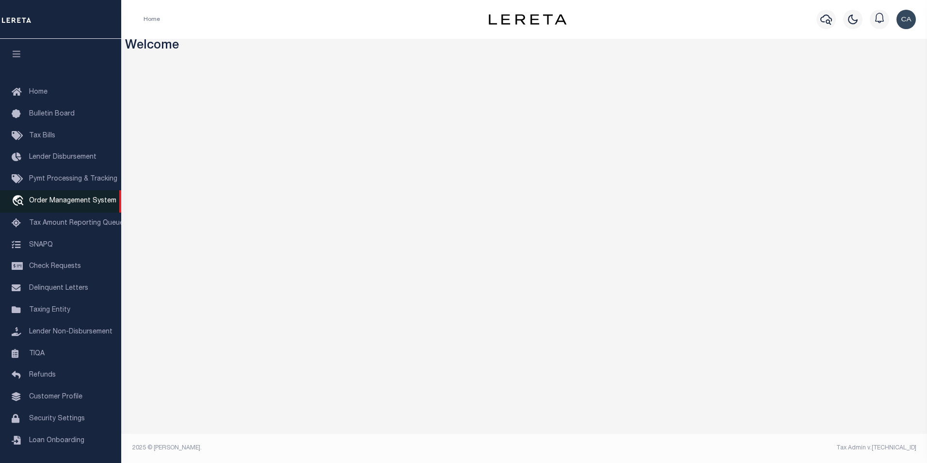
click at [95, 203] on span "Order Management System" at bounding box center [72, 200] width 87 height 7
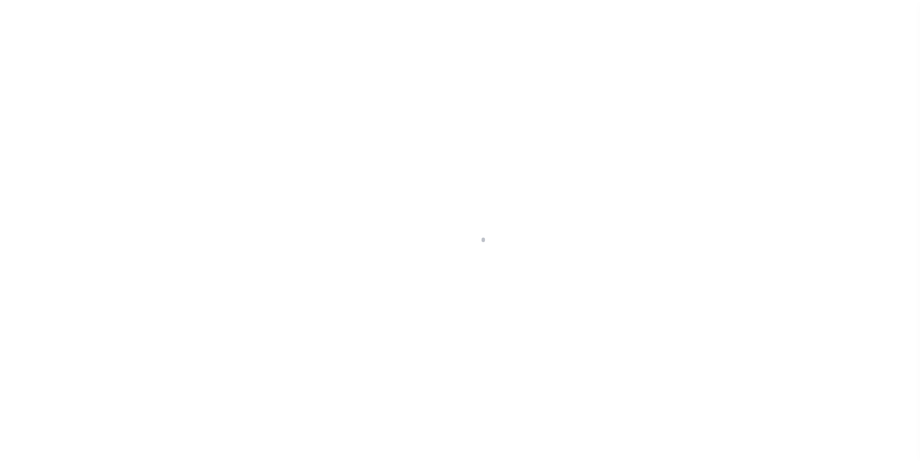
scroll to position [10, 0]
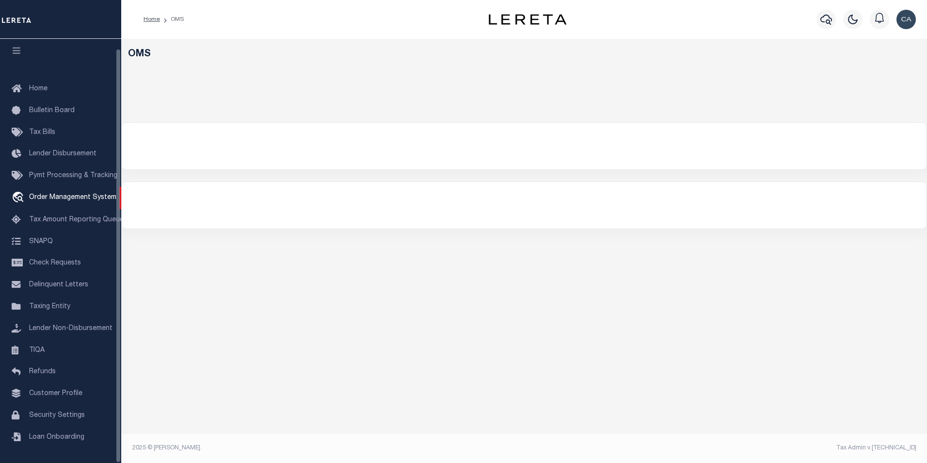
select select "200"
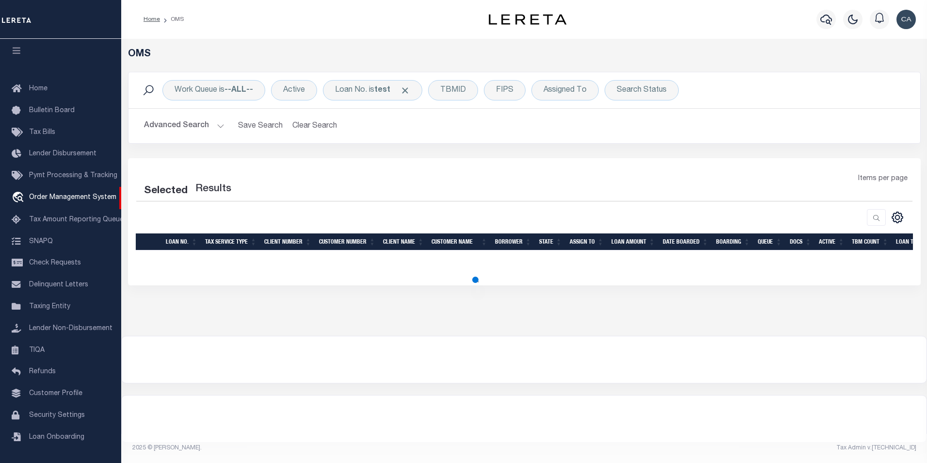
select select "200"
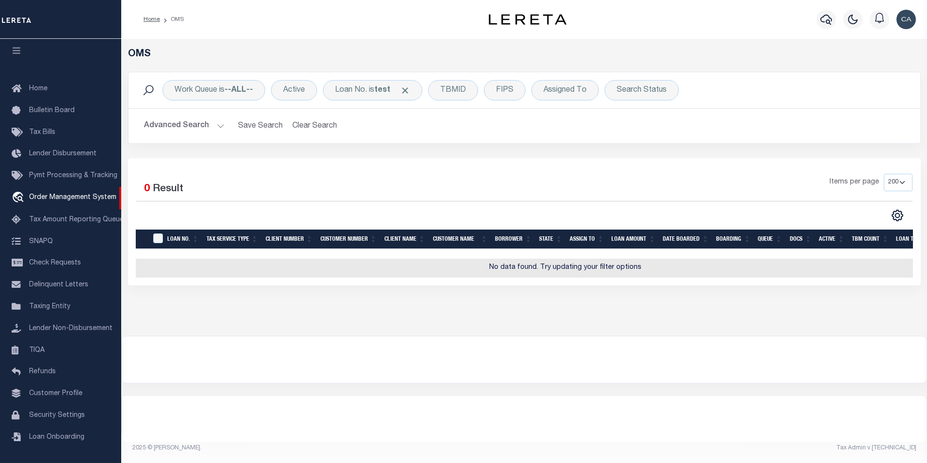
drag, startPoint x: 519, startPoint y: 369, endPoint x: 351, endPoint y: 77, distance: 337.5
click at [519, 369] on div at bounding box center [524, 359] width 805 height 47
click at [407, 86] on body "Home OMS" at bounding box center [463, 227] width 927 height 455
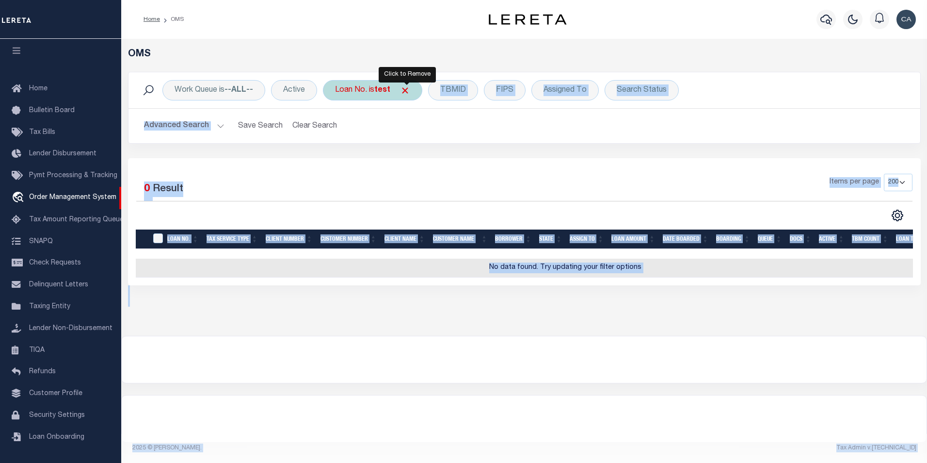
click at [402, 89] on span "Click to Remove" at bounding box center [405, 90] width 10 height 10
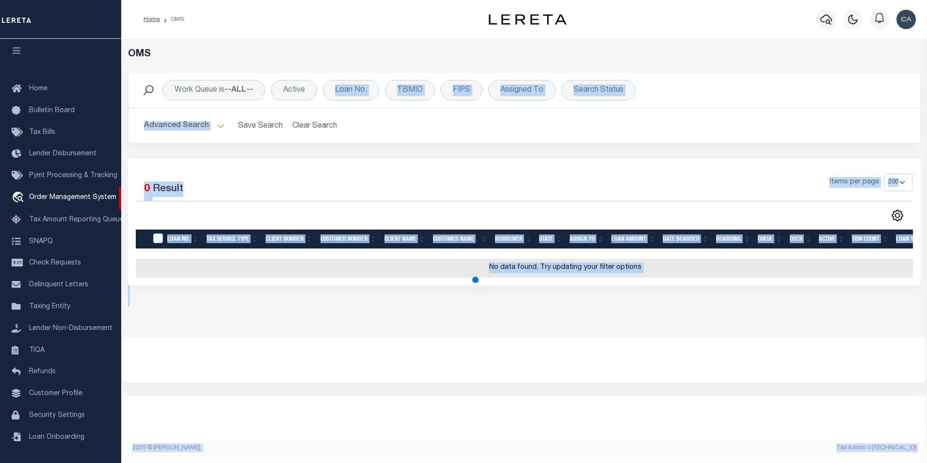
click at [183, 127] on button "Advanced Search" at bounding box center [184, 125] width 80 height 19
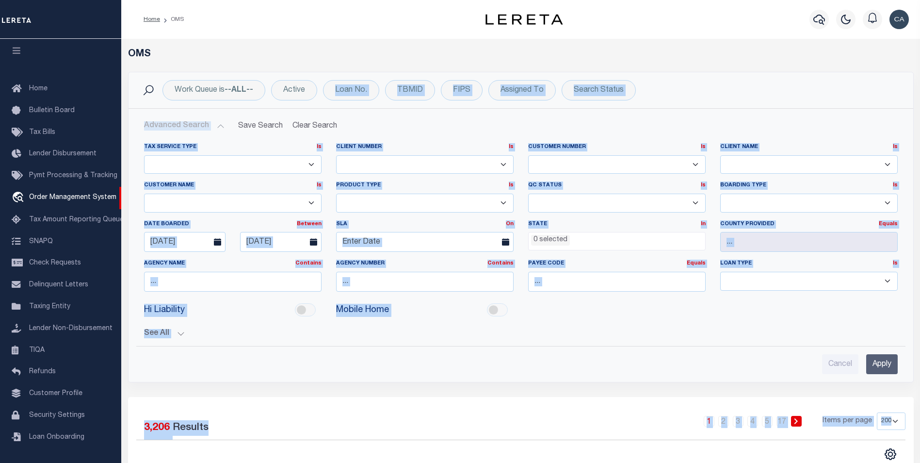
click at [214, 125] on button "Advanced Search" at bounding box center [184, 125] width 80 height 19
click at [448, 123] on h2 "Advanced Search Save Search Clear Search tblSearchTopScreen_dynamictable_____De…" at bounding box center [520, 125] width 769 height 19
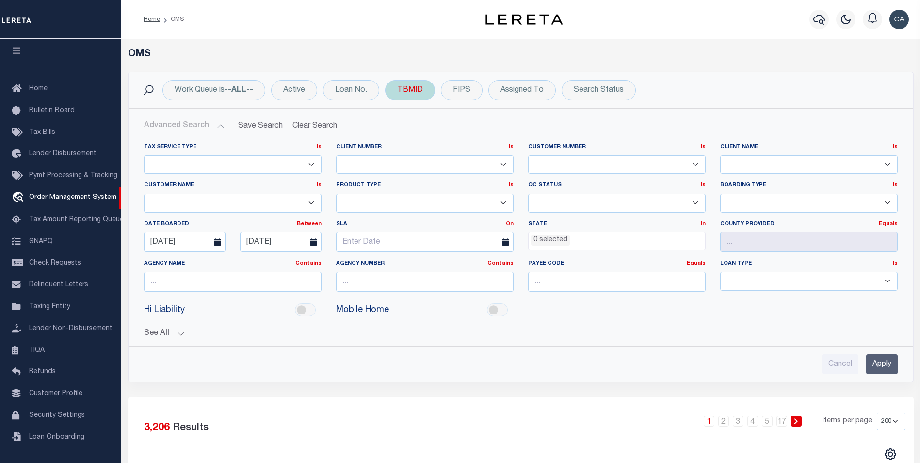
click at [404, 86] on div "TBMID" at bounding box center [410, 90] width 50 height 20
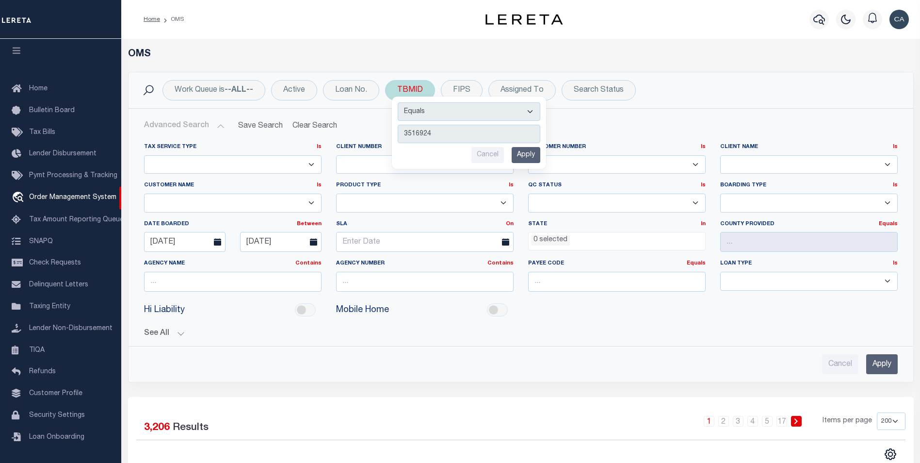
type input "3516924"
click at [535, 148] on input "Apply" at bounding box center [526, 155] width 29 height 16
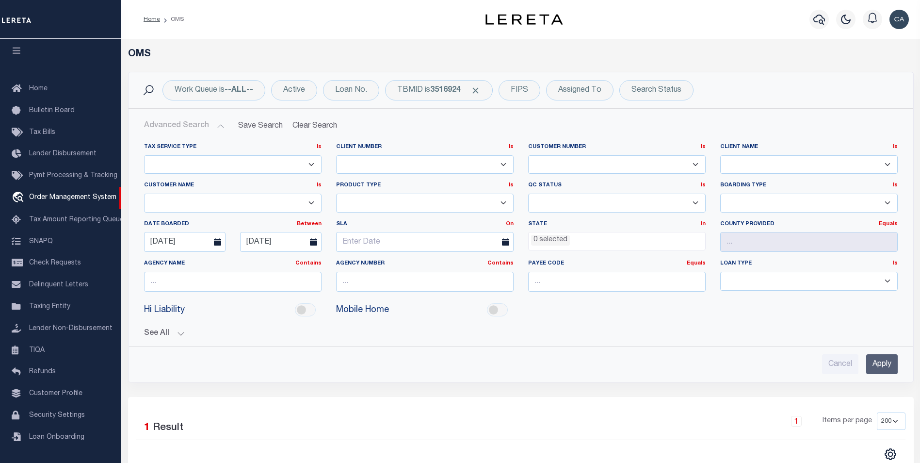
click at [874, 361] on input "Apply" at bounding box center [882, 364] width 32 height 20
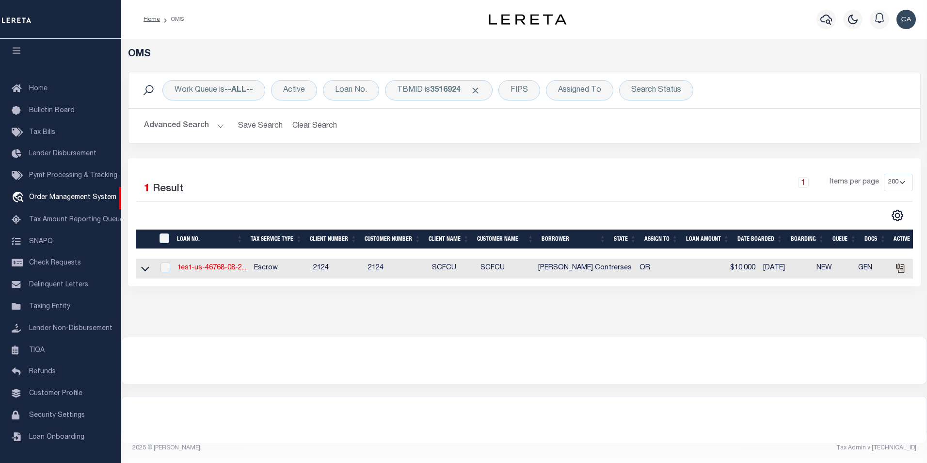
click at [212, 275] on td "test-us-46768-08-2..." at bounding box center [212, 268] width 76 height 20
checkbox input "true"
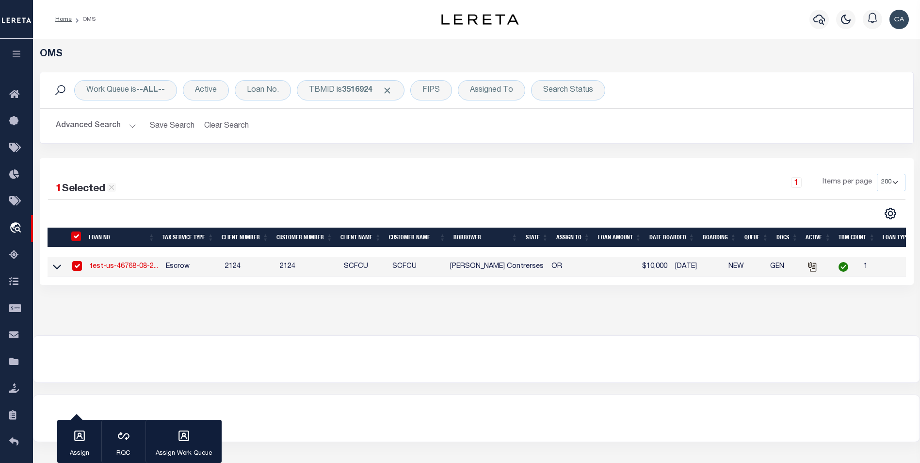
click at [114, 269] on link "test-us-46768-08-2..." at bounding box center [124, 266] width 68 height 7
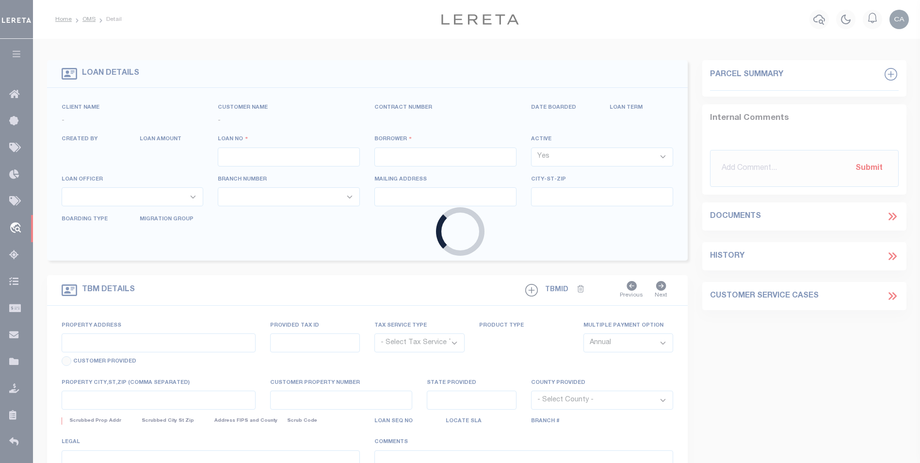
type input "test-us-46768-08-29-2025"
type input "Carlos R. Contrerses"
select select
type input "13875 SW MERIDIAN ST UNIT 141"
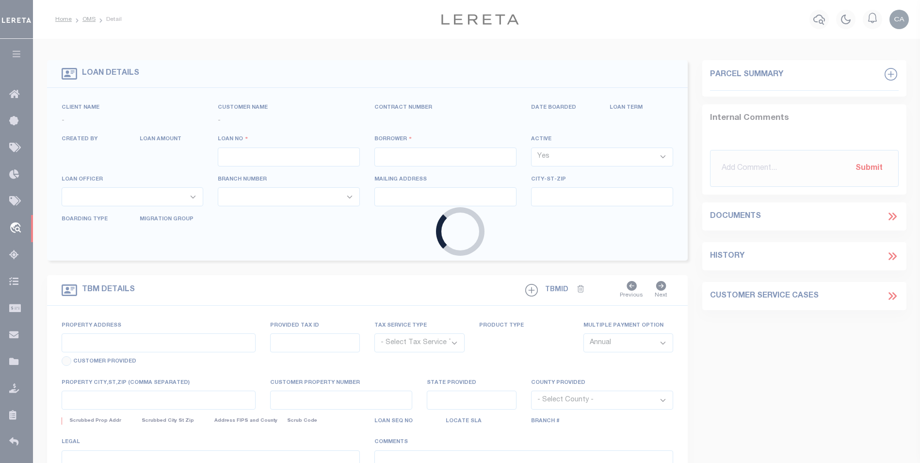
type input "BEAVERTON OR 97005-2483"
type input "[DATE]"
select select "10"
select select "Escrow"
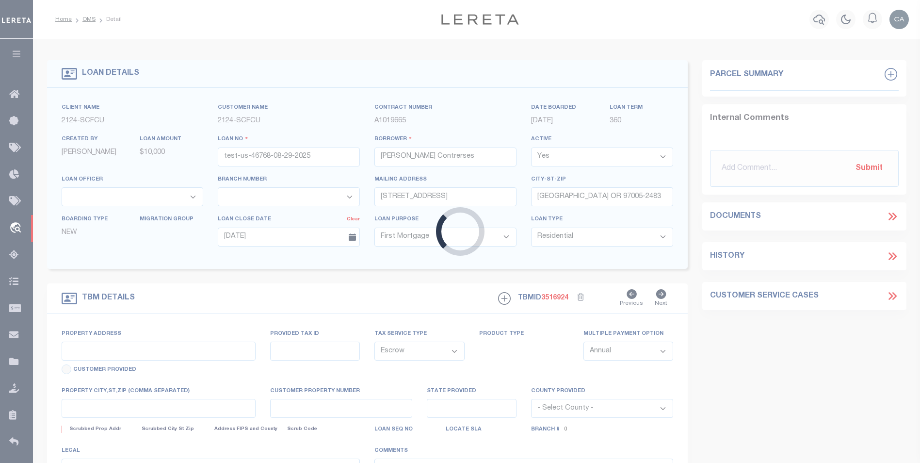
select select "25314"
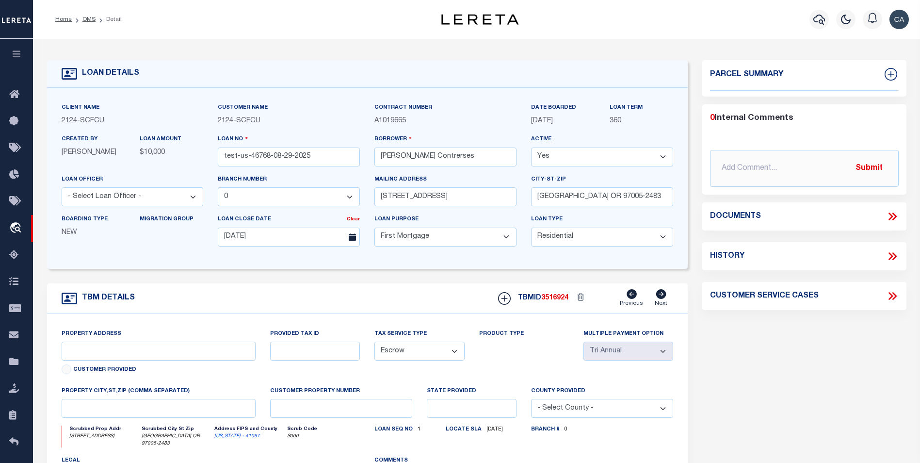
type input "13875 SW MERIDIAN ST UNIT 141"
type input "1302"
type input "BEAVERTON OR 97005-2483"
type input "QA-CNUMBER-102134"
type input "OR"
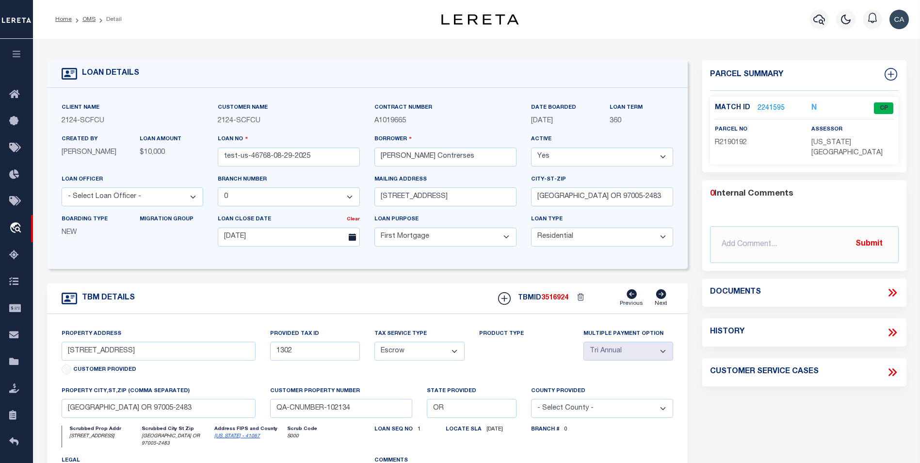
click at [451, 274] on form "LOAN DETAILS Client Name 2124 - SCFCU 2124 -" at bounding box center [367, 328] width 641 height 537
click at [890, 286] on icon at bounding box center [892, 292] width 13 height 13
select select "100"
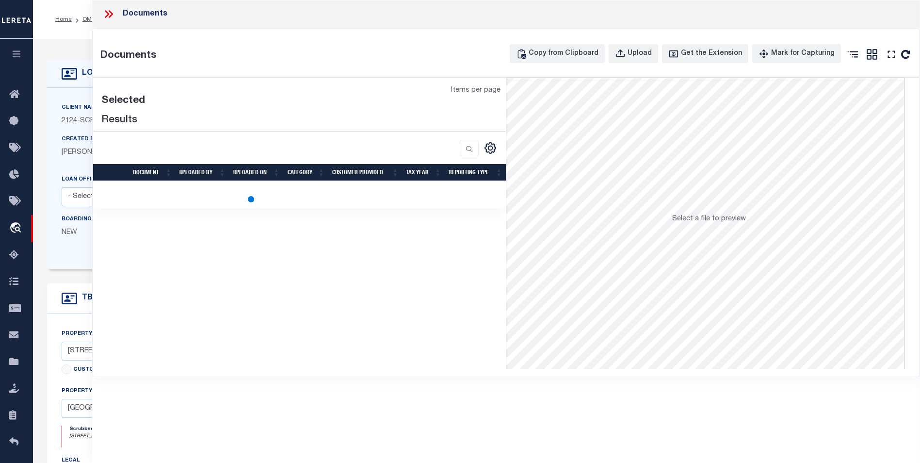
select select "100"
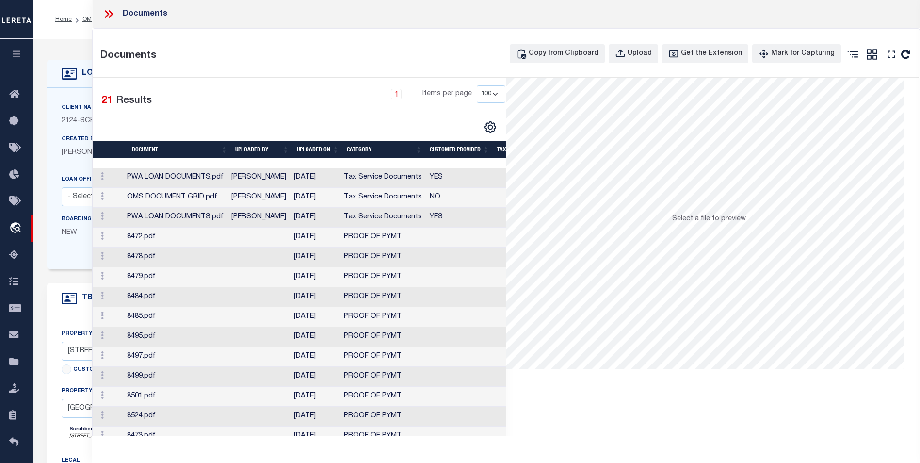
click at [494, 94] on select "10 25 50 100" at bounding box center [491, 93] width 29 height 17
click at [477, 85] on select "10 25 50 100" at bounding box center [491, 93] width 29 height 17
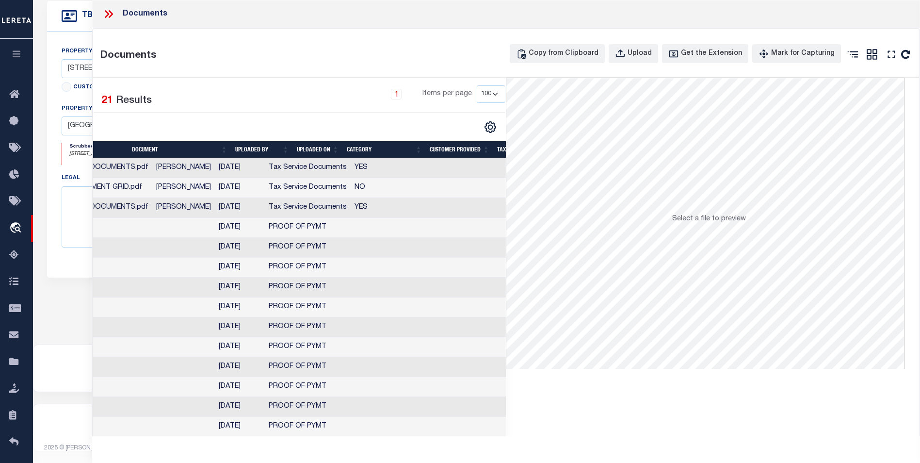
scroll to position [0, 76]
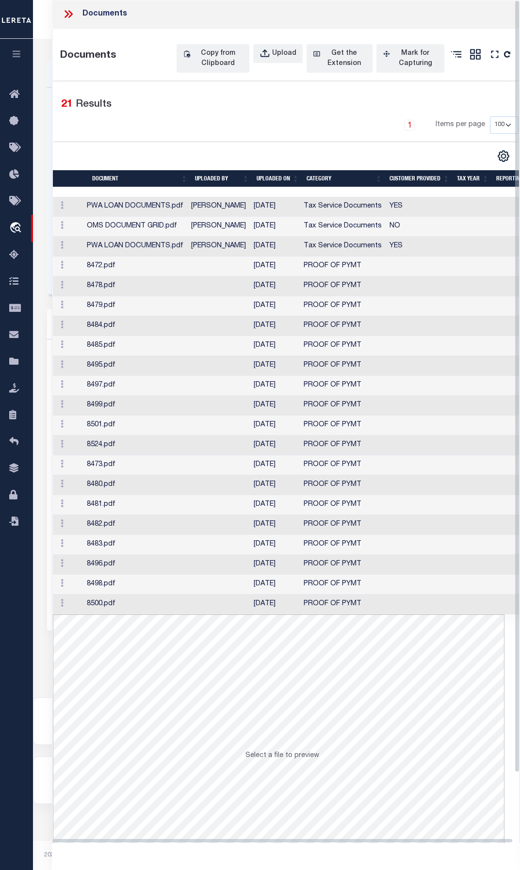
click at [47, 17] on div "Home OMS Detail Profile Sign out" at bounding box center [276, 19] width 487 height 39
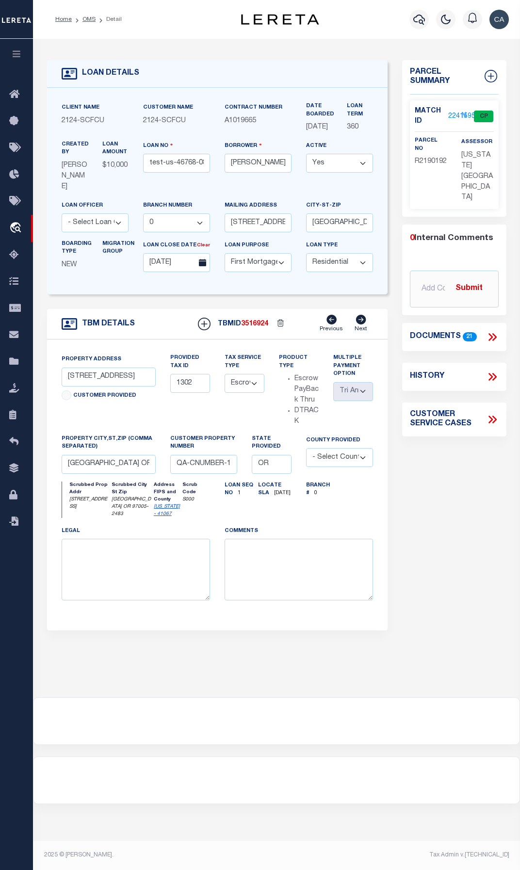
click at [63, 14] on ol "Home OMS Detail" at bounding box center [89, 19] width 82 height 20
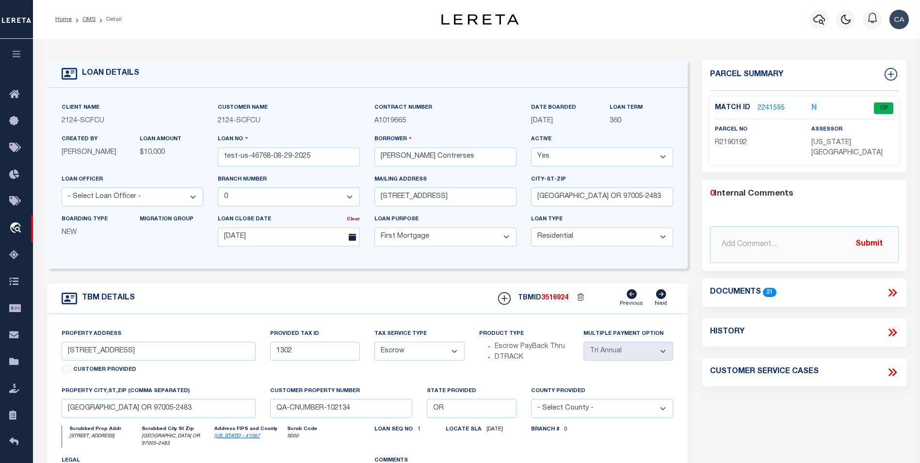
click at [782, 417] on div "Parcel Summary Match ID 2241595 N parcel no R2190192 assessor 0" at bounding box center [804, 328] width 219 height 537
click at [890, 286] on icon at bounding box center [892, 292] width 13 height 13
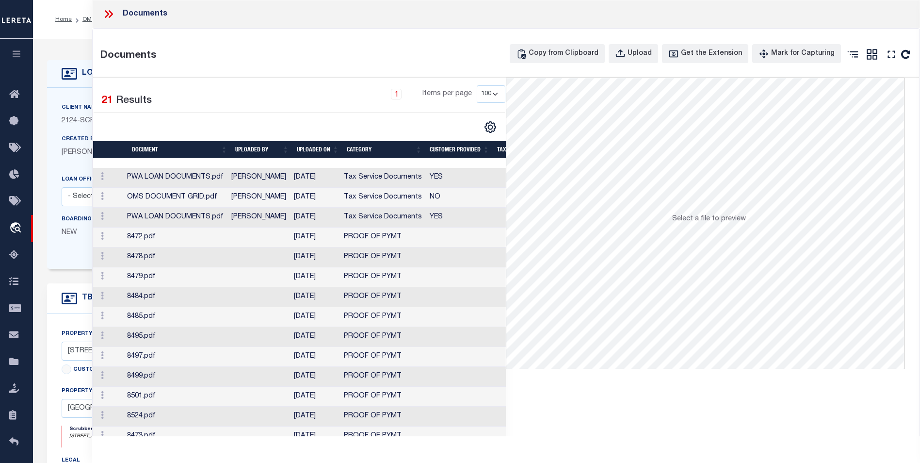
drag, startPoint x: 488, startPoint y: 95, endPoint x: 489, endPoint y: 100, distance: 5.5
click at [488, 95] on select "10 25 50 100" at bounding box center [491, 93] width 29 height 17
select select "25"
click at [477, 85] on select "10 25 50 100" at bounding box center [491, 93] width 29 height 17
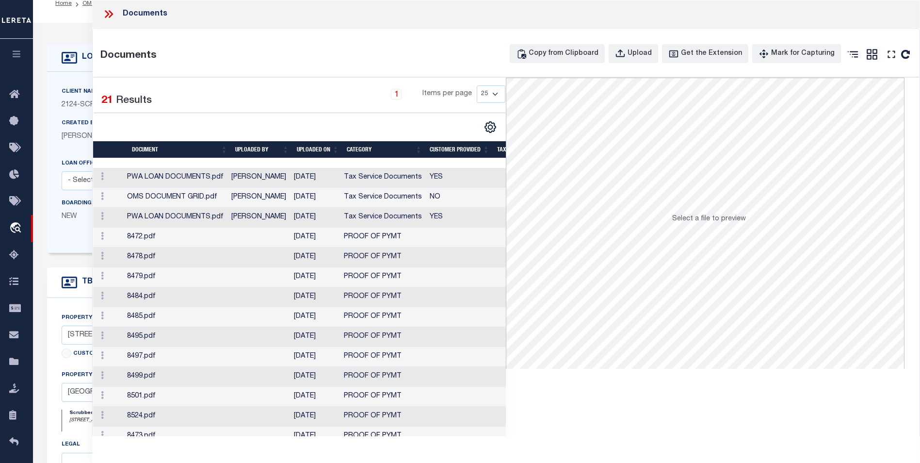
scroll to position [0, 0]
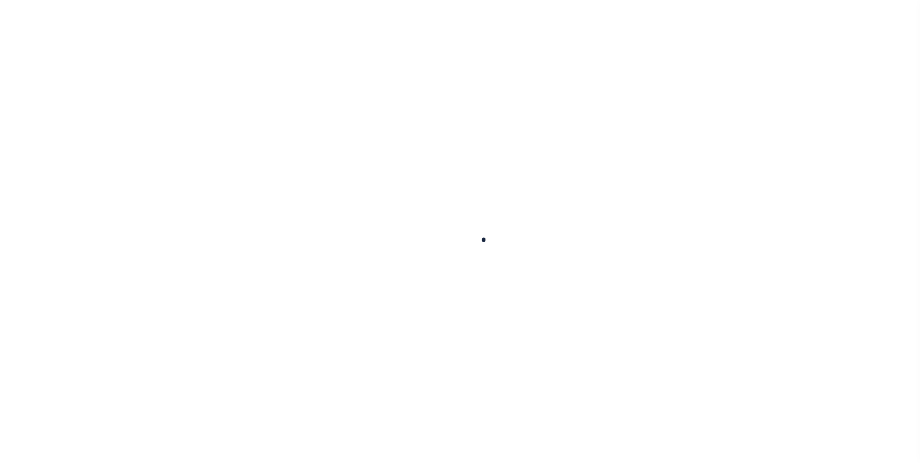
select select "100"
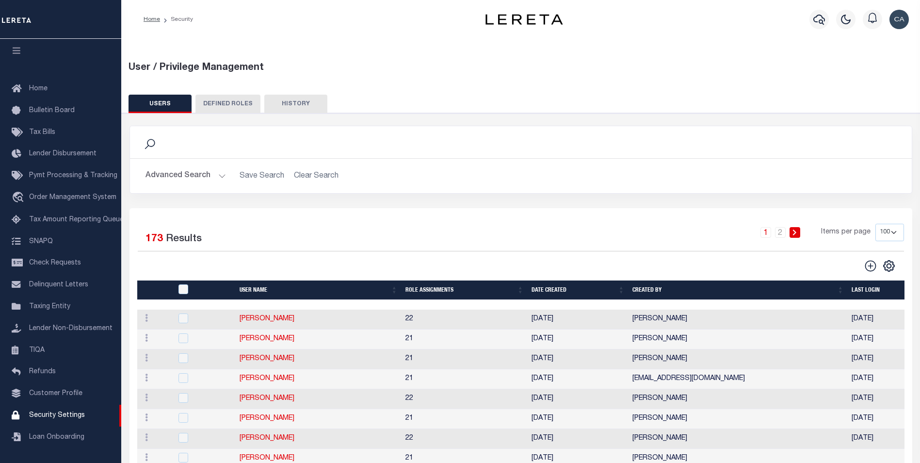
click at [199, 159] on div "Advanced Search Save Search Clear Search User Name Contains Contains Is" at bounding box center [521, 176] width 782 height 34
click at [204, 166] on div "Advanced Search Save Search Clear Search User Name Contains Contains Is" at bounding box center [521, 176] width 782 height 34
click at [214, 181] on button "Advanced Search" at bounding box center [185, 175] width 80 height 19
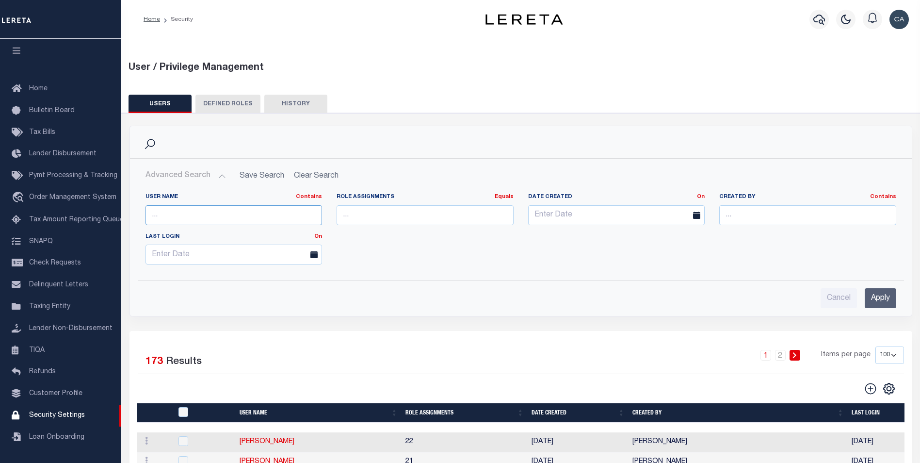
click at [227, 209] on input "text" at bounding box center [233, 215] width 177 height 20
click at [890, 294] on input "Apply" at bounding box center [881, 298] width 32 height 20
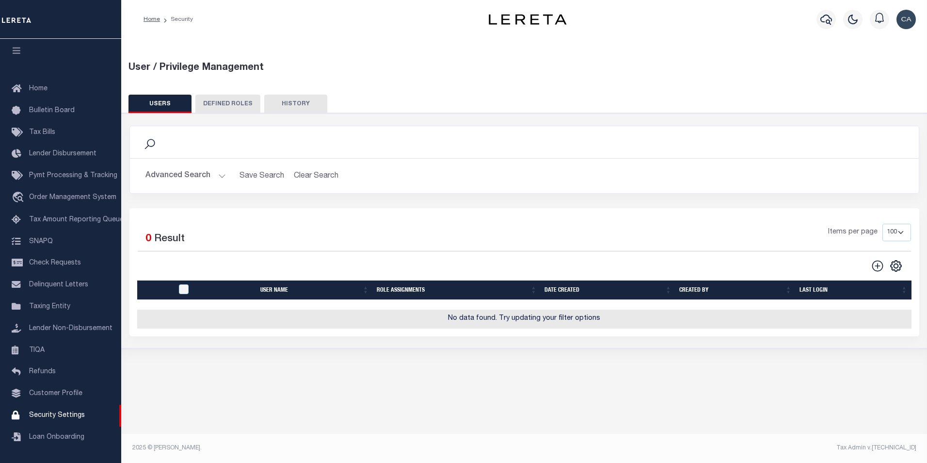
click at [169, 175] on button "Advanced Search" at bounding box center [185, 175] width 80 height 19
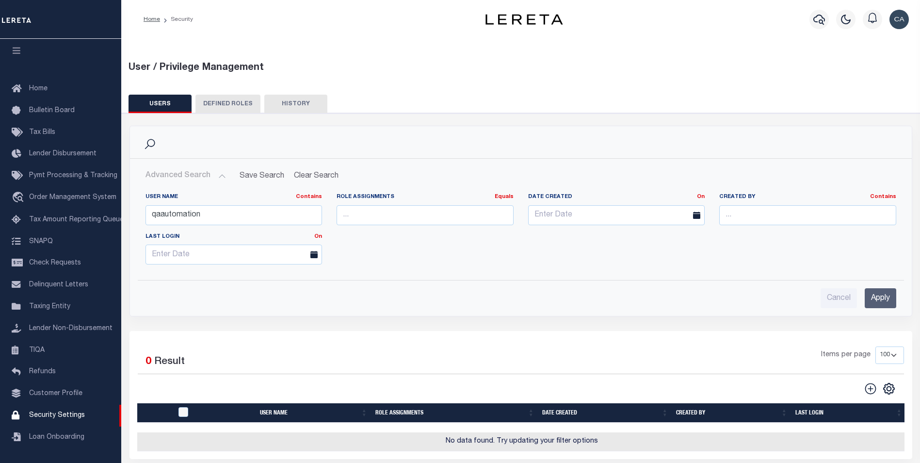
click at [218, 225] on div "User Name Contains Contains Is qaautomation" at bounding box center [234, 213] width 192 height 40
click div "User Name Contains Contains Is qaautomation"
click input "qaautomation"
type input "a"
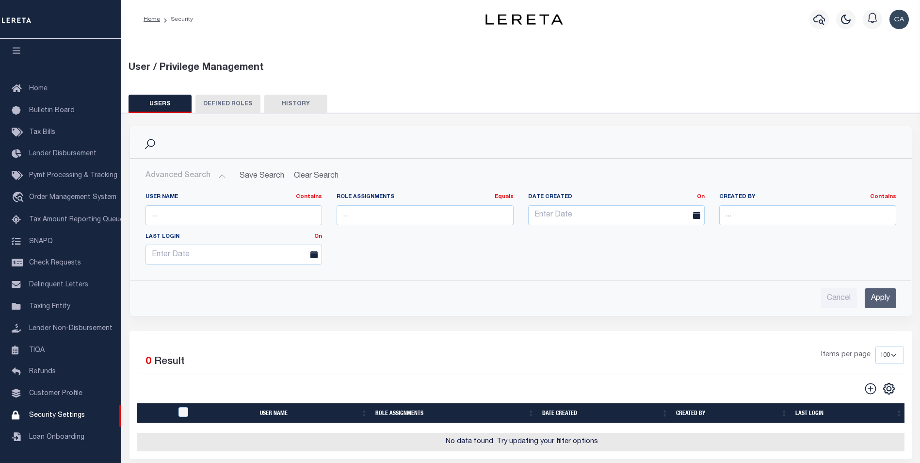
click button "HISTORY"
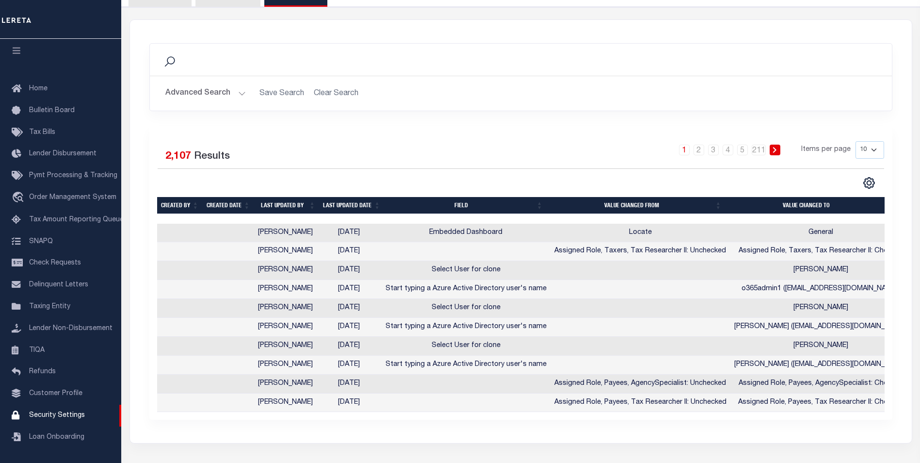
scroll to position [0, 0]
